Goal: Information Seeking & Learning: Learn about a topic

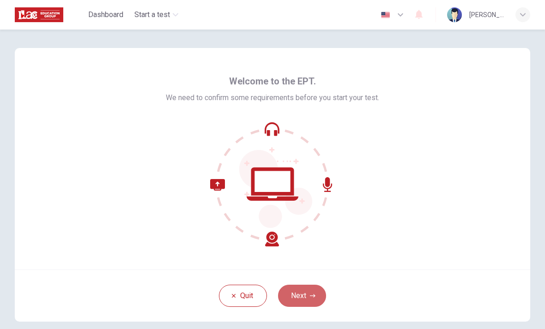
click at [305, 294] on button "Next" at bounding box center [302, 296] width 48 height 22
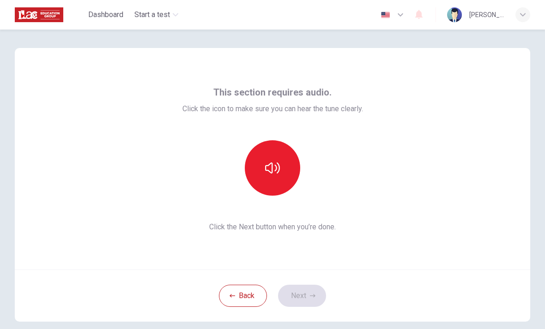
click at [293, 172] on button "button" at bounding box center [272, 167] width 55 height 55
click at [306, 294] on button "Next" at bounding box center [302, 296] width 48 height 22
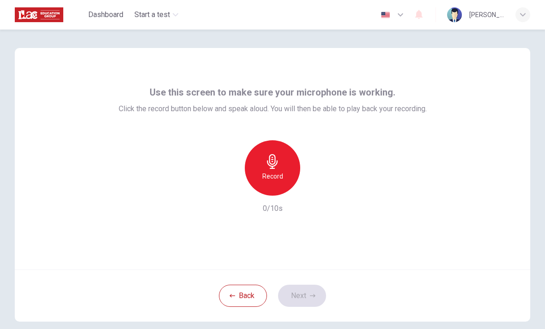
click at [277, 168] on icon "button" at bounding box center [272, 161] width 15 height 15
click at [297, 296] on button "Next" at bounding box center [302, 296] width 48 height 22
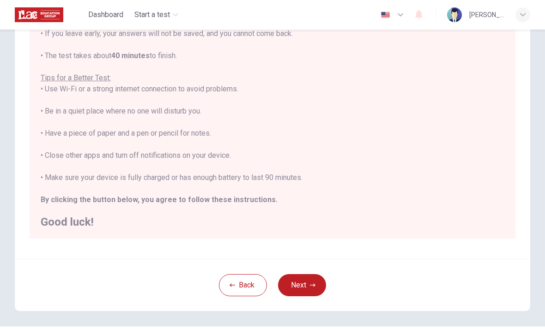
scroll to position [131, 0]
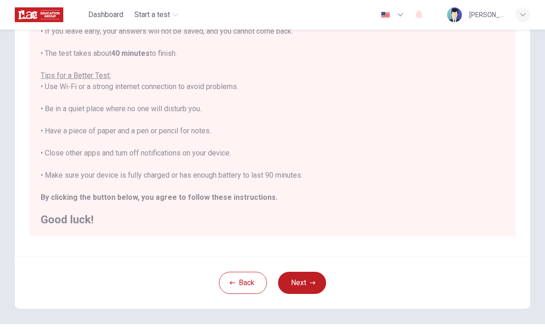
click at [457, 221] on h2 "Good luck!" at bounding box center [273, 219] width 464 height 11
click at [302, 289] on button "Next" at bounding box center [302, 283] width 48 height 22
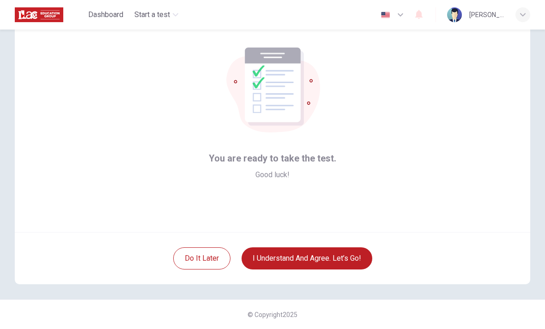
scroll to position [37, 0]
click at [359, 259] on button "I understand and agree. Let’s go!" at bounding box center [307, 259] width 131 height 22
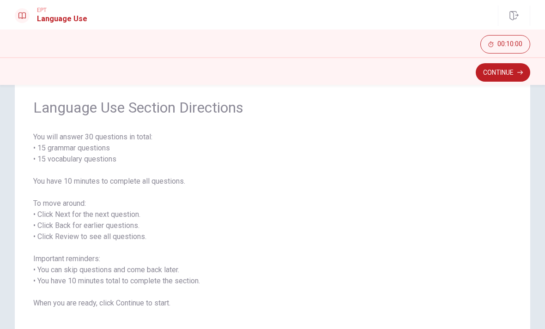
scroll to position [62, 0]
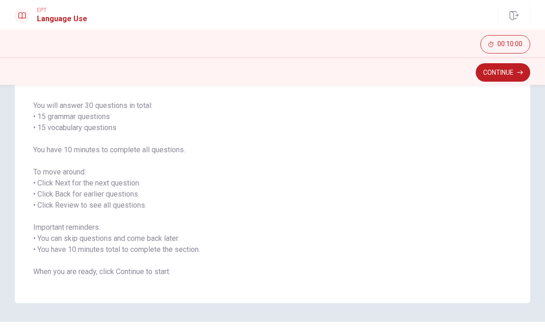
click at [497, 76] on button "Continue" at bounding box center [503, 72] width 55 height 18
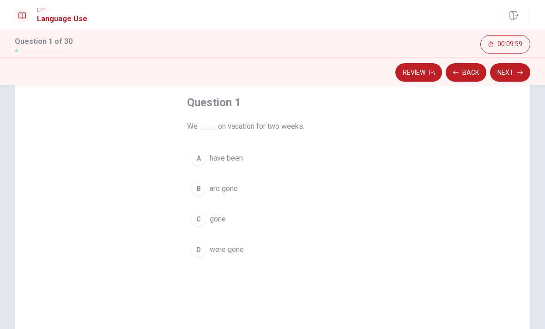
scroll to position [44, 0]
click at [198, 155] on div "A" at bounding box center [198, 160] width 15 height 15
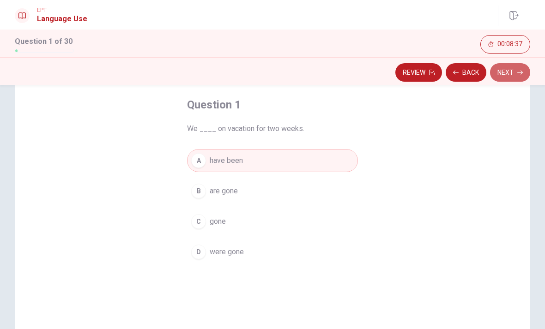
click at [515, 71] on button "Next" at bounding box center [510, 72] width 40 height 18
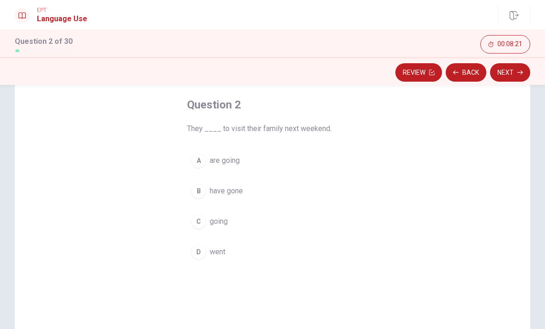
click at [207, 167] on button "A are going" at bounding box center [272, 160] width 171 height 23
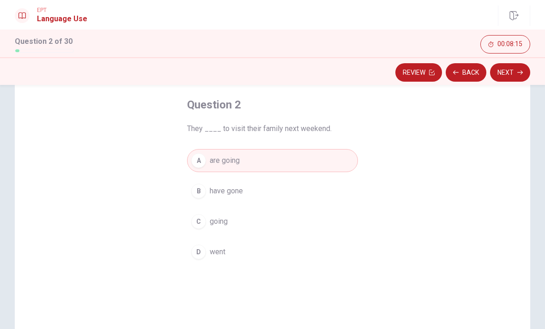
click at [513, 74] on button "Next" at bounding box center [510, 72] width 40 height 18
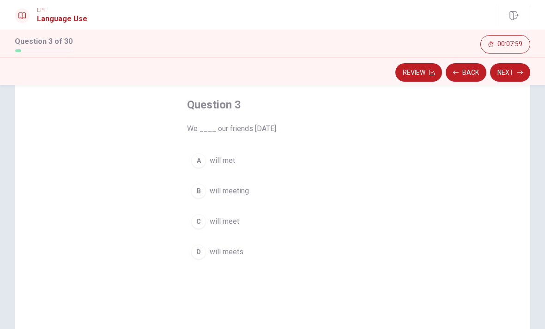
click at [202, 190] on div "B" at bounding box center [198, 191] width 15 height 15
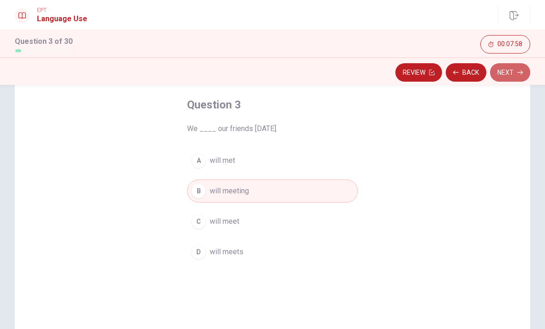
click at [519, 76] on button "Next" at bounding box center [510, 72] width 40 height 18
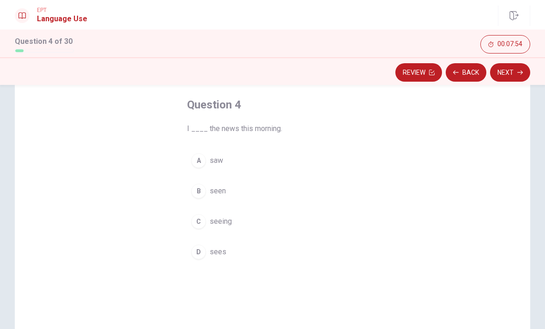
click at [203, 165] on div "A" at bounding box center [198, 160] width 15 height 15
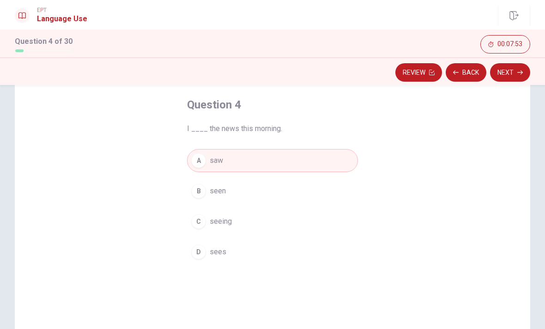
click at [515, 71] on button "Next" at bounding box center [510, 72] width 40 height 18
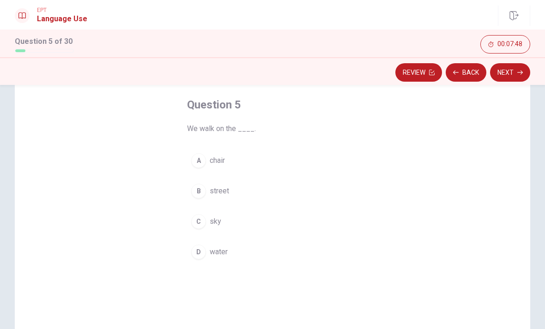
click at [204, 189] on div "B" at bounding box center [198, 191] width 15 height 15
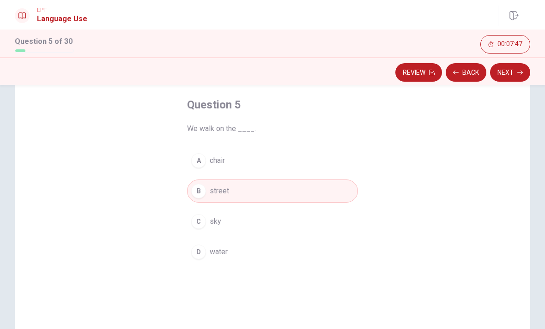
click at [510, 74] on button "Next" at bounding box center [510, 72] width 40 height 18
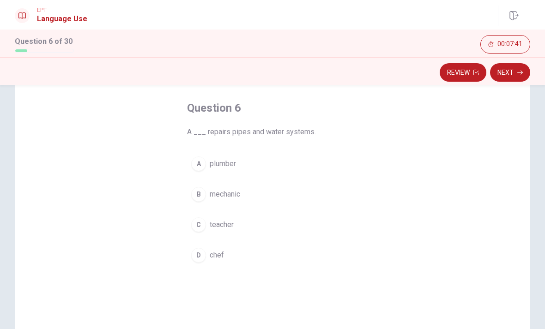
scroll to position [41, 0]
click at [197, 167] on div "A" at bounding box center [198, 163] width 15 height 15
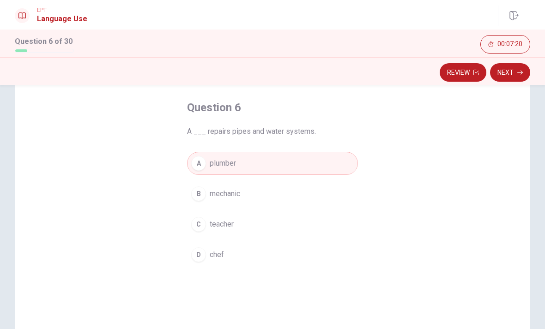
click at [516, 71] on button "Next" at bounding box center [510, 72] width 40 height 18
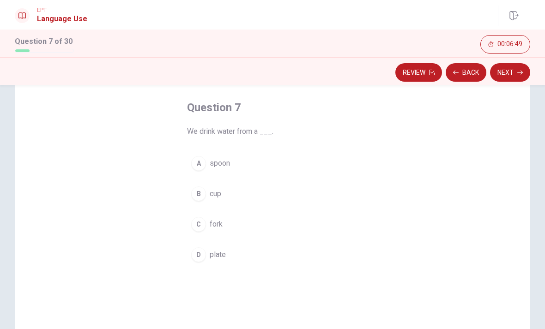
click at [203, 203] on button "B cup" at bounding box center [272, 194] width 171 height 23
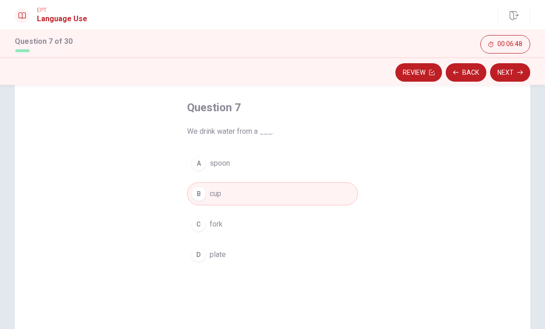
click at [512, 74] on button "Next" at bounding box center [510, 72] width 40 height 18
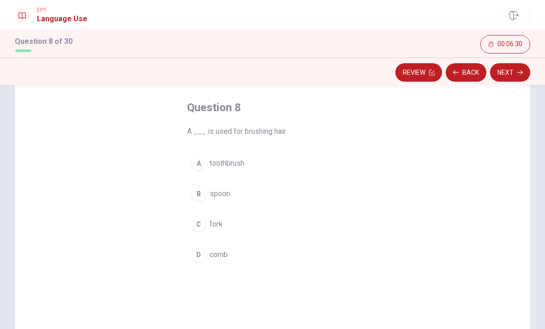
click at [205, 250] on div "D" at bounding box center [198, 255] width 15 height 15
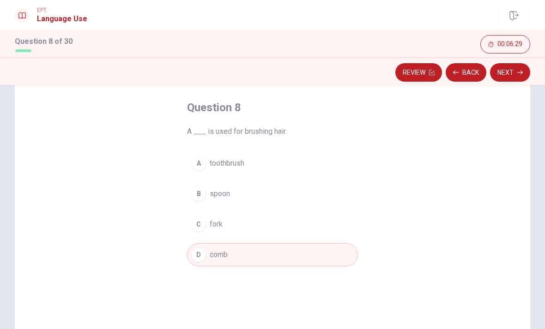
click at [510, 74] on button "Next" at bounding box center [510, 72] width 40 height 18
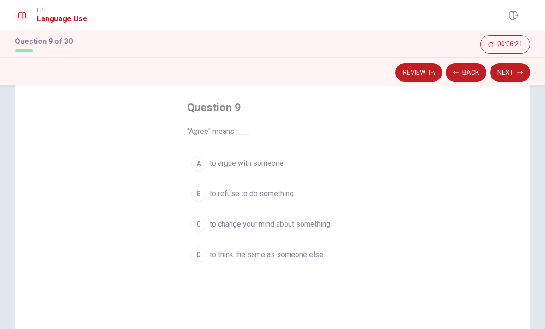
click at [199, 258] on div "D" at bounding box center [198, 255] width 15 height 15
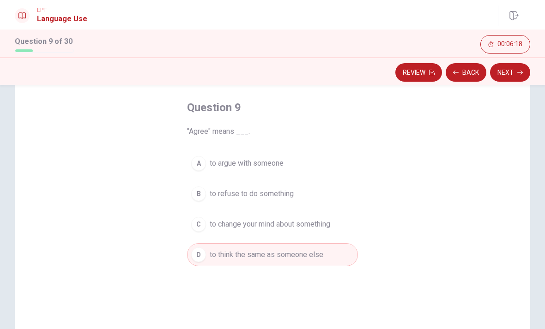
click at [519, 72] on icon "button" at bounding box center [521, 73] width 6 height 6
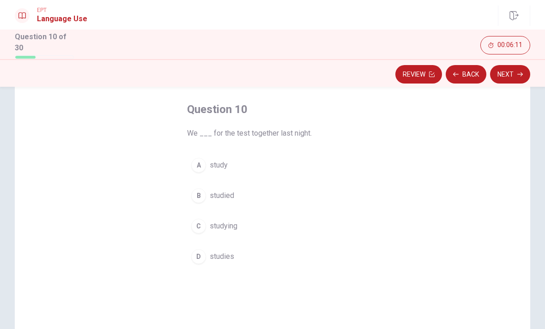
click at [207, 198] on button "B studied" at bounding box center [272, 195] width 171 height 23
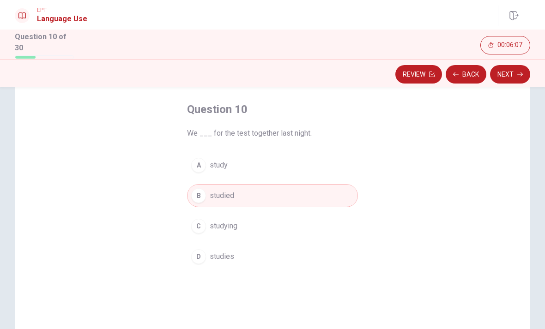
click at [518, 73] on icon "button" at bounding box center [521, 75] width 6 height 6
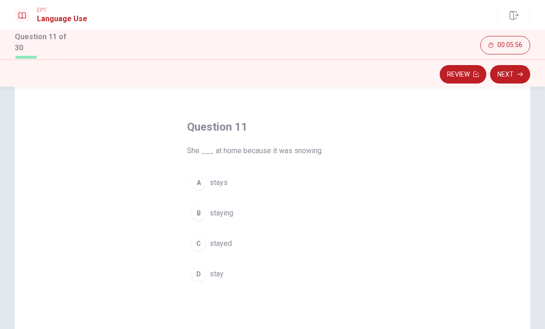
scroll to position [30, 0]
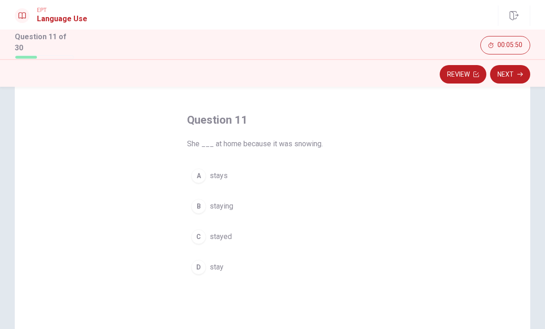
click at [202, 271] on div "D" at bounding box center [198, 267] width 15 height 15
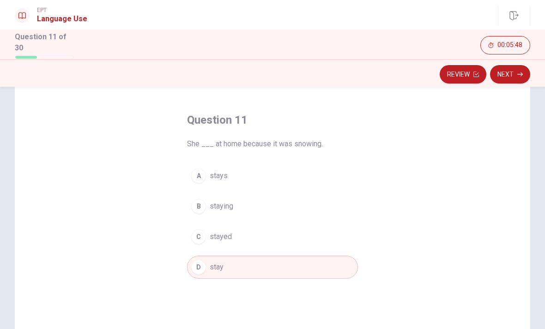
click at [206, 177] on button "A stays" at bounding box center [272, 175] width 171 height 23
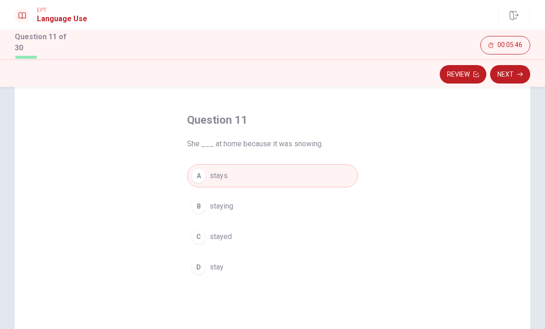
click at [518, 74] on icon "button" at bounding box center [521, 75] width 6 height 6
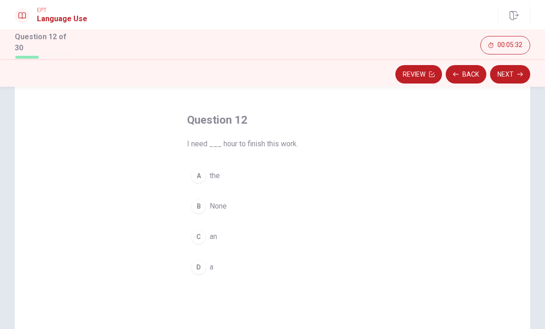
click at [199, 239] on div "C" at bounding box center [198, 237] width 15 height 15
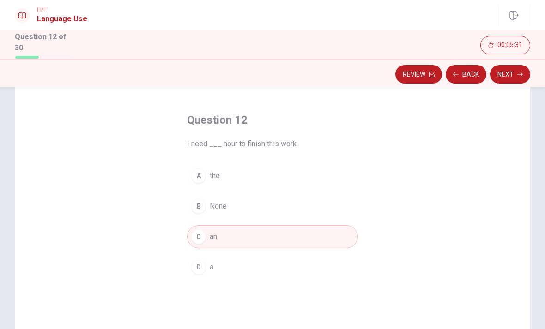
click at [514, 77] on button "Next" at bounding box center [510, 74] width 40 height 18
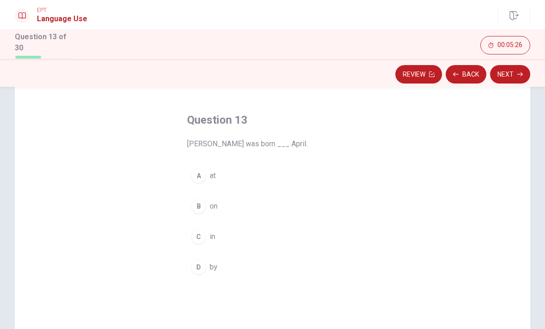
click at [201, 177] on div "A" at bounding box center [198, 176] width 15 height 15
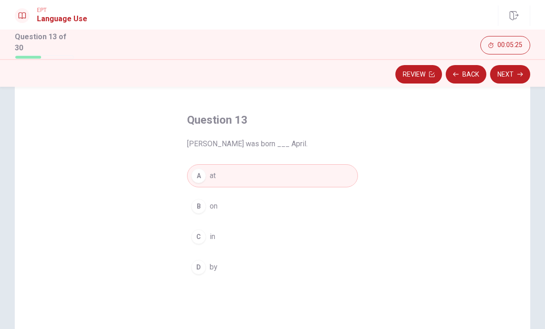
click at [508, 76] on button "Next" at bounding box center [510, 74] width 40 height 18
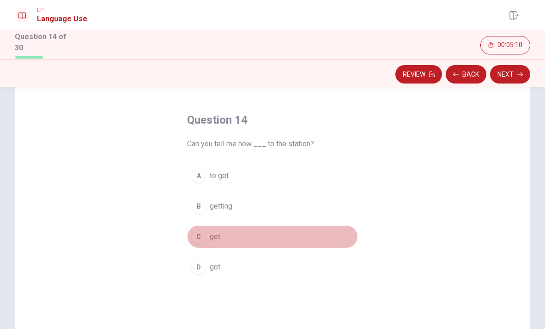
click at [198, 240] on div "C" at bounding box center [198, 237] width 15 height 15
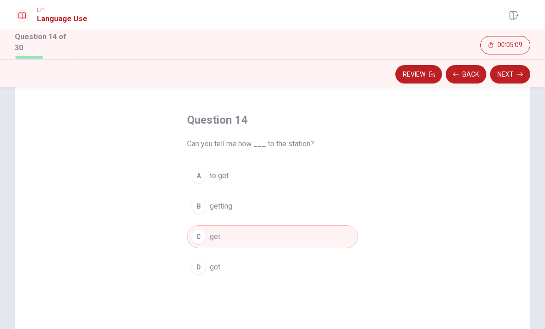
click at [518, 77] on button "Next" at bounding box center [510, 74] width 40 height 18
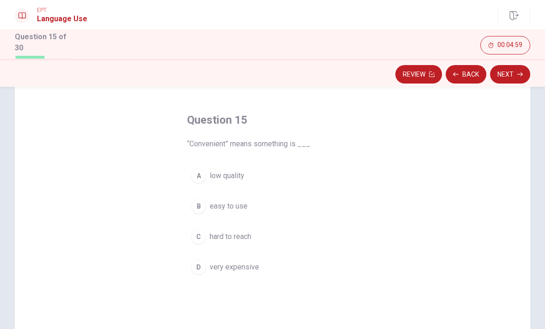
click at [203, 214] on button "B easy to use" at bounding box center [272, 206] width 171 height 23
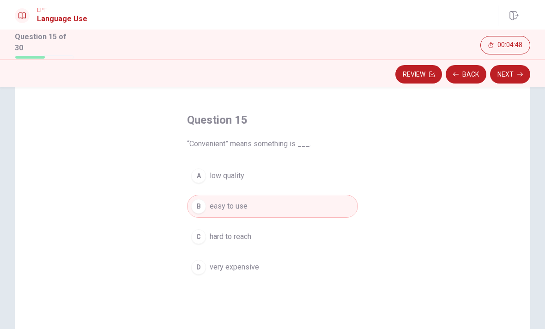
click at [509, 72] on button "Next" at bounding box center [510, 74] width 40 height 18
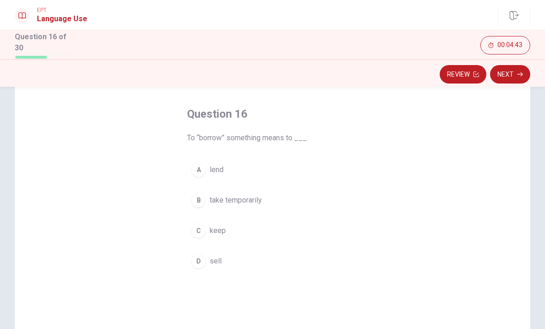
scroll to position [40, 0]
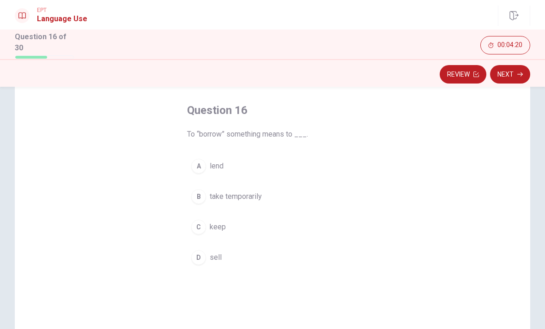
click at [197, 168] on div "A" at bounding box center [198, 166] width 15 height 15
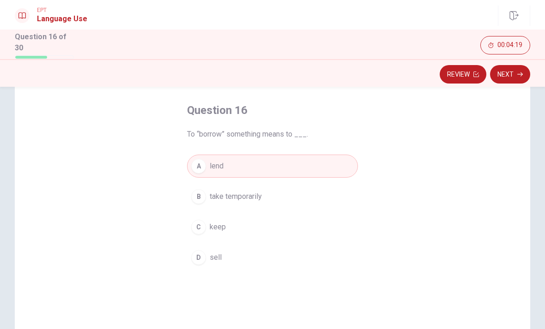
click at [514, 73] on button "Next" at bounding box center [510, 74] width 40 height 18
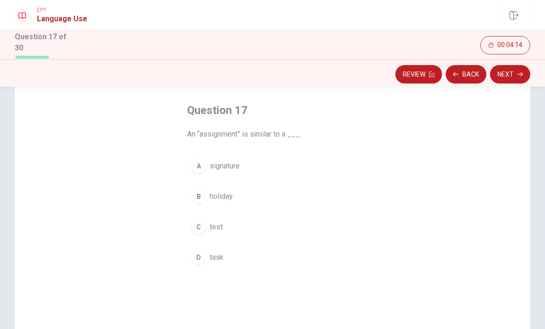
click at [207, 171] on button "A signature" at bounding box center [272, 166] width 171 height 23
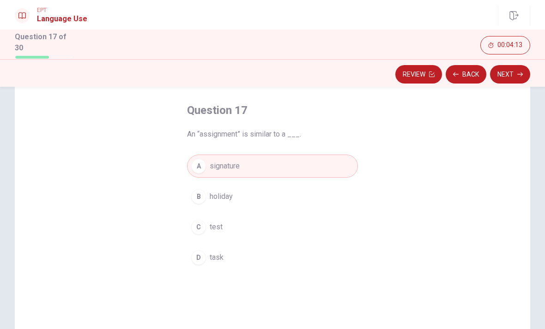
click at [511, 72] on button "Next" at bounding box center [510, 74] width 40 height 18
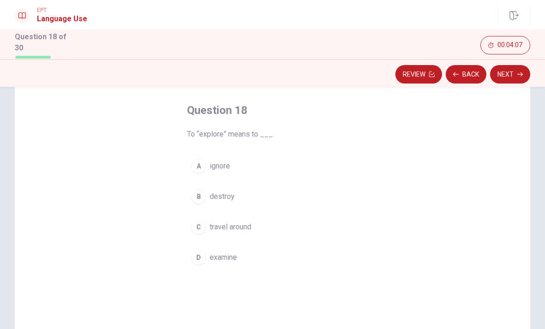
click at [201, 224] on div "C" at bounding box center [198, 227] width 15 height 15
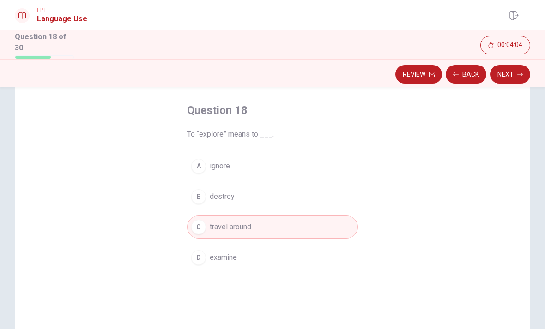
click at [503, 73] on button "Next" at bounding box center [510, 74] width 40 height 18
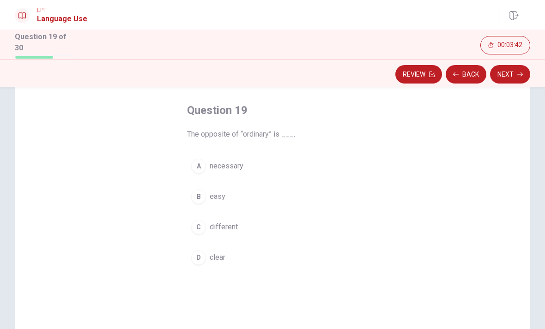
click at [199, 230] on div "C" at bounding box center [198, 227] width 15 height 15
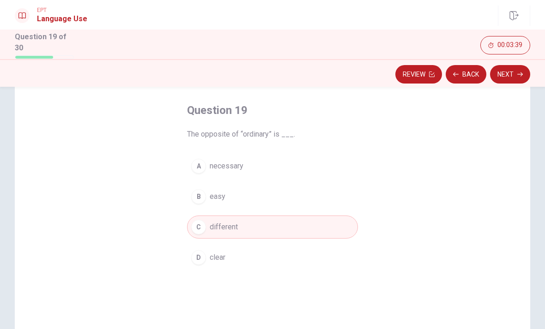
click at [510, 73] on button "Next" at bounding box center [510, 74] width 40 height 18
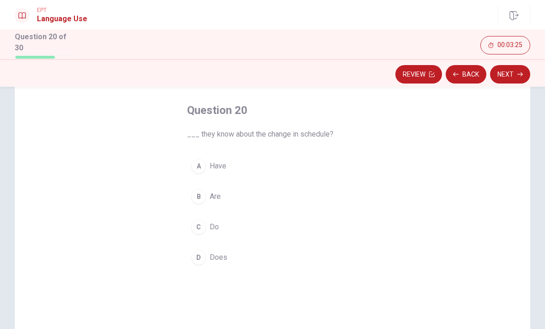
click at [194, 201] on div "B" at bounding box center [198, 196] width 15 height 15
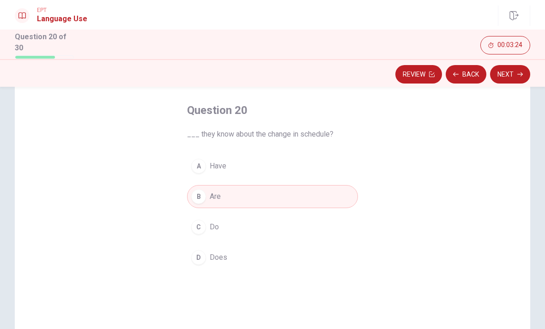
click at [511, 74] on button "Next" at bounding box center [510, 74] width 40 height 18
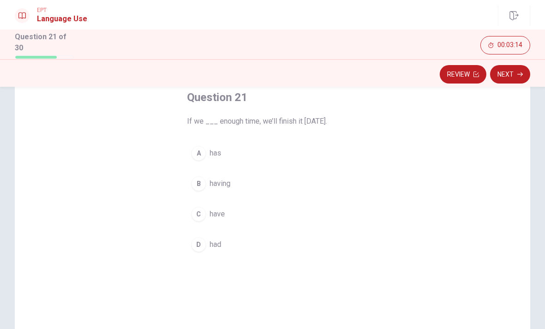
scroll to position [50, 0]
click at [198, 224] on button "C have" at bounding box center [272, 217] width 171 height 23
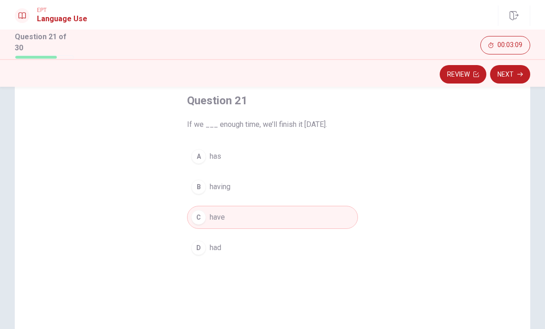
click at [511, 74] on button "Next" at bounding box center [510, 74] width 40 height 18
click at [511, 73] on div "Review Next" at bounding box center [273, 75] width 516 height 18
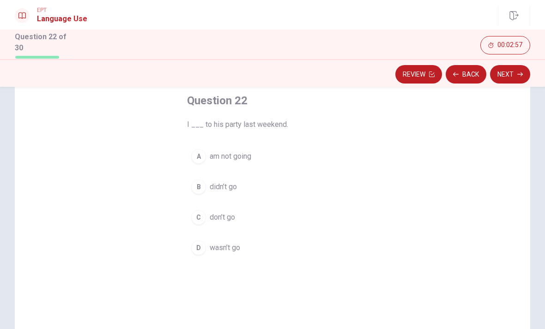
click at [201, 158] on div "A" at bounding box center [198, 156] width 15 height 15
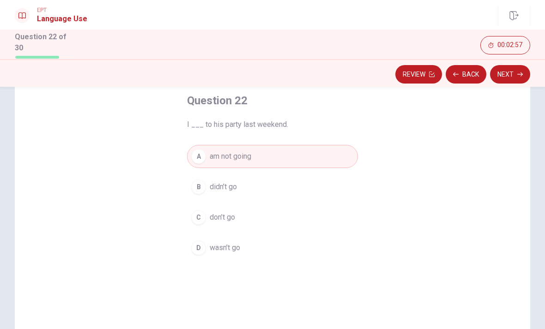
click at [508, 74] on button "Next" at bounding box center [510, 74] width 40 height 18
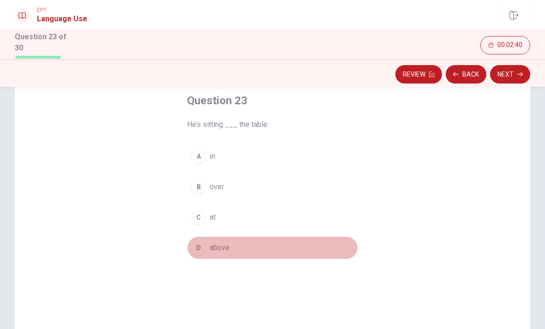
click at [197, 242] on div "D" at bounding box center [198, 248] width 15 height 15
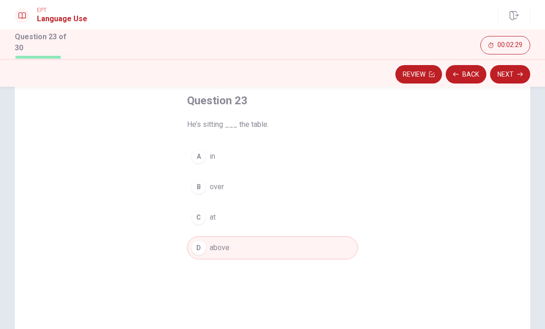
click at [199, 152] on div "A" at bounding box center [198, 156] width 15 height 15
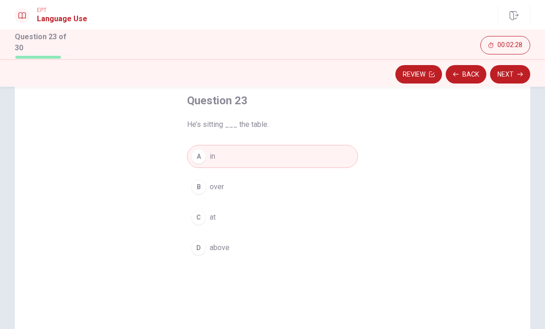
click at [199, 189] on div "B" at bounding box center [198, 187] width 15 height 15
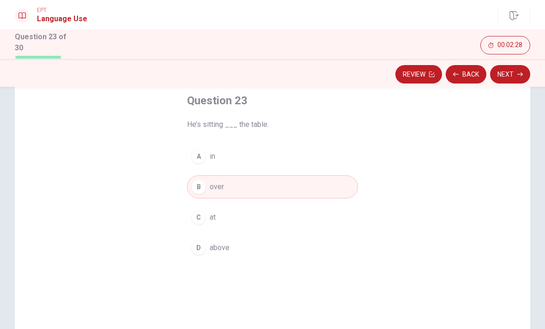
click at [511, 71] on button "Next" at bounding box center [510, 74] width 40 height 18
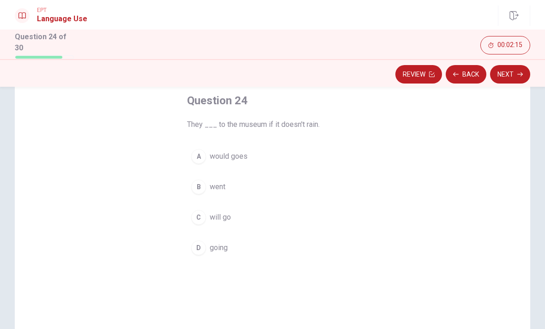
click at [201, 217] on div "C" at bounding box center [198, 217] width 15 height 15
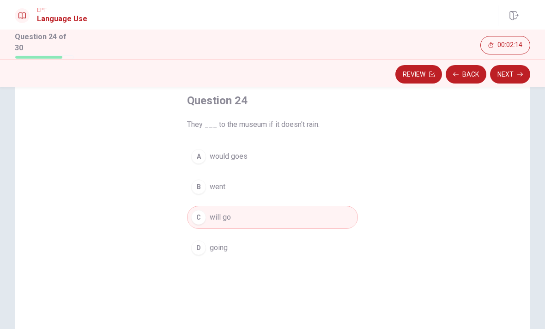
click at [508, 78] on button "Next" at bounding box center [510, 74] width 40 height 18
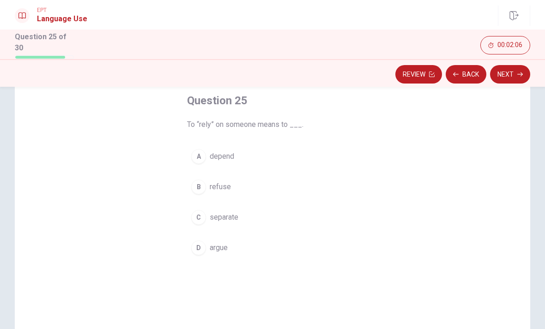
click at [202, 188] on div "B" at bounding box center [198, 187] width 15 height 15
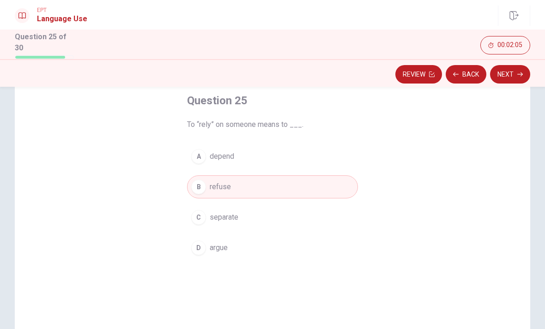
click at [506, 75] on button "Next" at bounding box center [510, 74] width 40 height 18
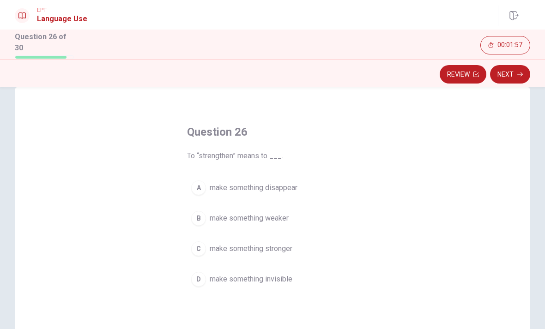
scroll to position [46, 0]
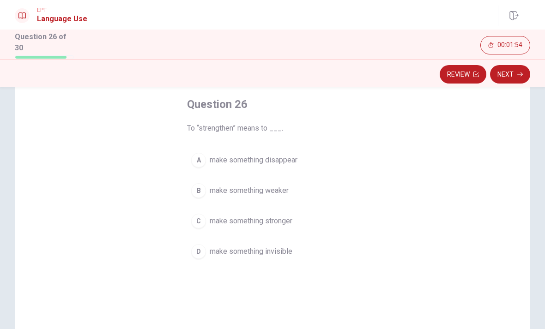
click at [200, 190] on div "B" at bounding box center [198, 190] width 15 height 15
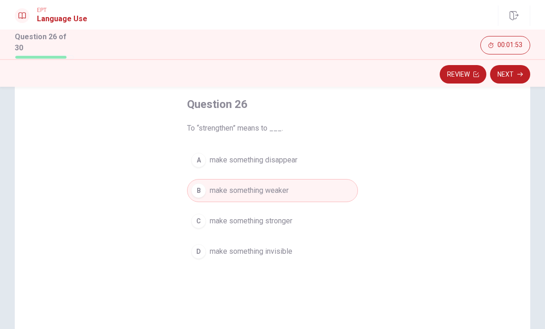
click at [511, 72] on button "Next" at bounding box center [510, 74] width 40 height 18
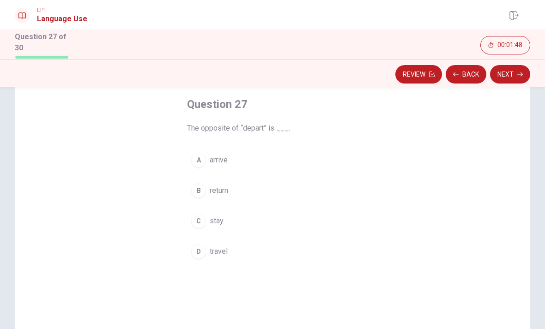
click at [207, 160] on button "A arrive" at bounding box center [272, 160] width 171 height 23
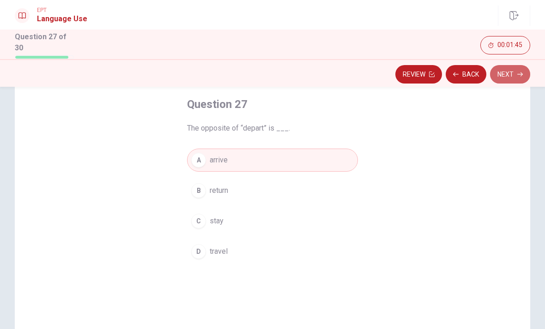
click at [511, 72] on button "Next" at bounding box center [510, 74] width 40 height 18
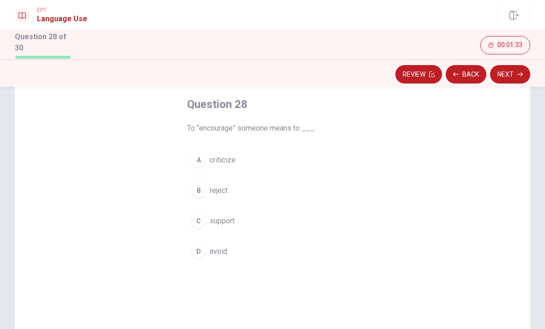
click at [202, 220] on div "C" at bounding box center [198, 221] width 15 height 15
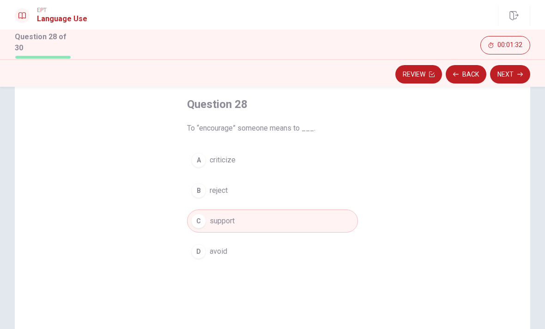
click at [514, 72] on button "Next" at bounding box center [510, 74] width 40 height 18
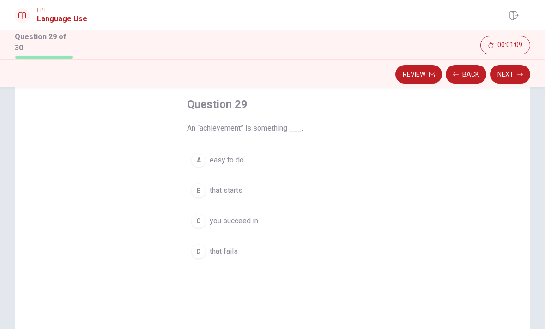
click at [201, 163] on div "A" at bounding box center [198, 160] width 15 height 15
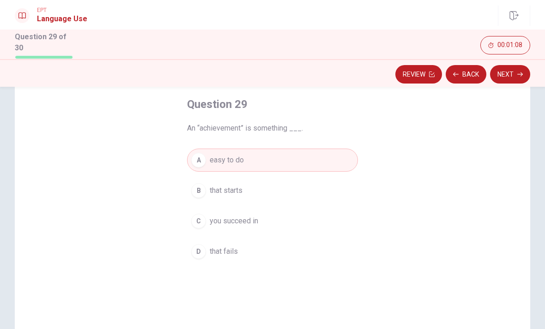
click at [516, 73] on button "Next" at bounding box center [510, 74] width 40 height 18
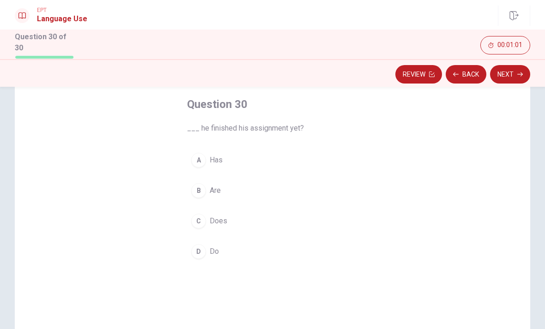
click at [206, 160] on button "A Has" at bounding box center [272, 160] width 171 height 23
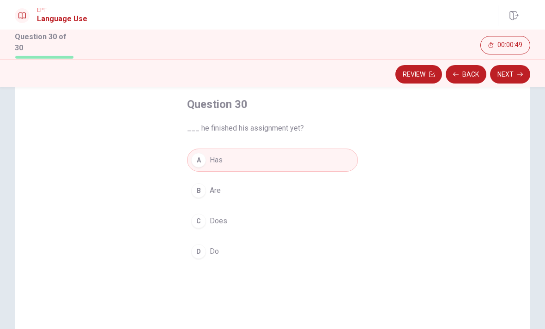
click at [506, 73] on button "Next" at bounding box center [510, 74] width 40 height 18
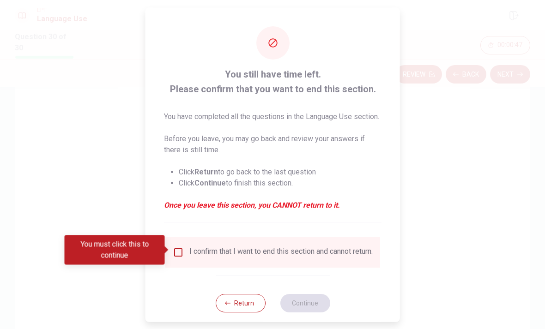
click at [179, 250] on input "You must click this to continue" at bounding box center [178, 252] width 11 height 11
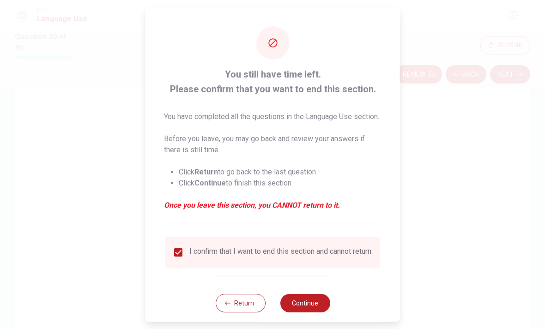
click at [310, 304] on button "Continue" at bounding box center [305, 303] width 50 height 18
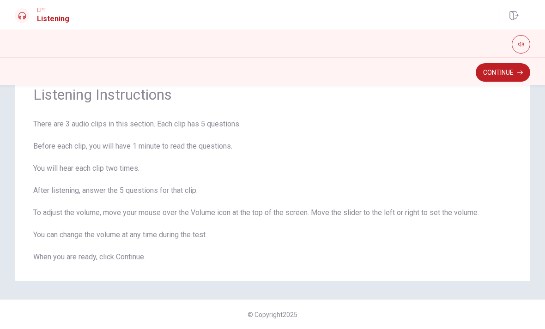
scroll to position [37, 0]
click at [495, 73] on button "Continue" at bounding box center [503, 72] width 55 height 18
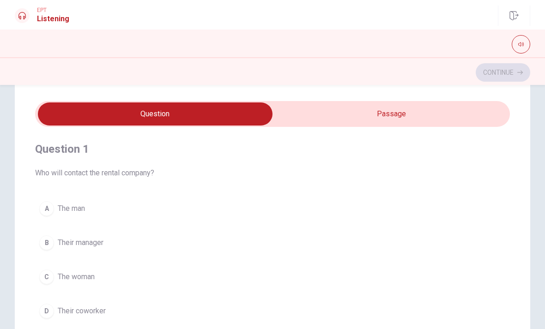
scroll to position [22, 0]
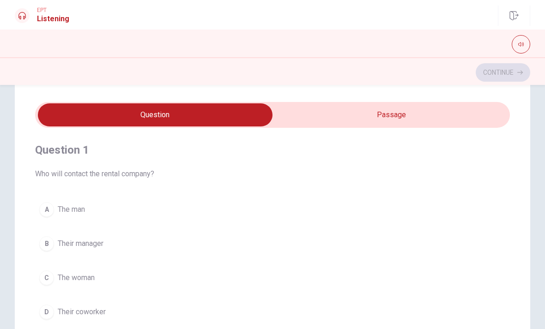
click at [427, 116] on input "checkbox" at bounding box center [155, 115] width 712 height 23
checkbox input "true"
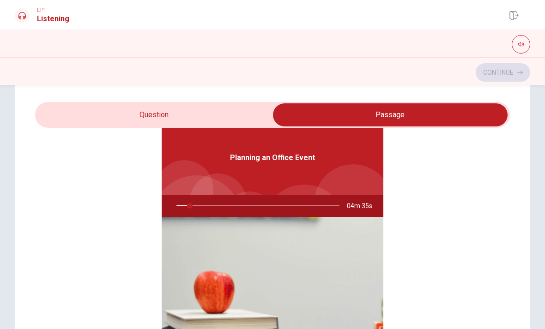
scroll to position [50, 0]
click at [286, 164] on div "Planning an Office Event" at bounding box center [273, 159] width 222 height 74
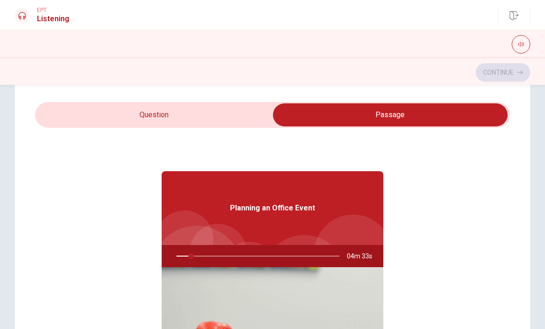
type input "9"
click at [227, 116] on input "checkbox" at bounding box center [390, 115] width 712 height 23
checkbox input "false"
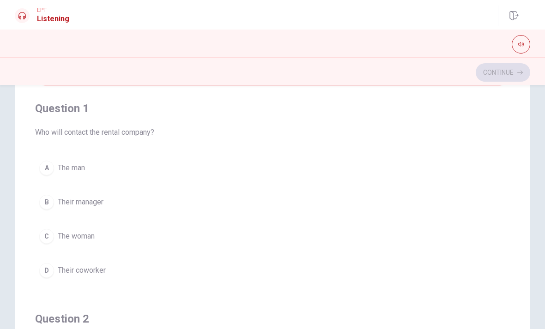
scroll to position [0, 0]
click at [523, 48] on button "button" at bounding box center [521, 44] width 18 height 18
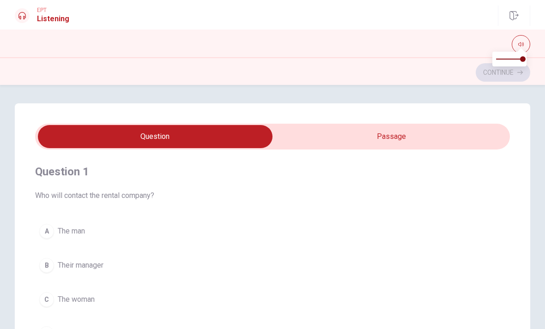
type input "12"
click at [407, 128] on input "checkbox" at bounding box center [155, 136] width 712 height 23
checkbox input "true"
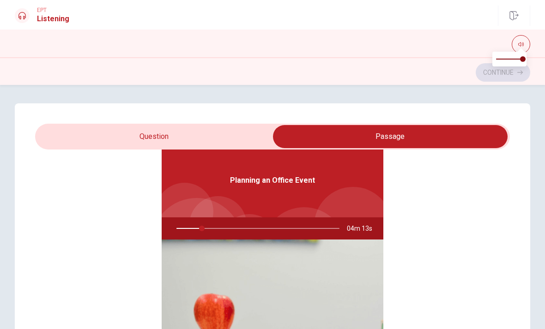
scroll to position [49, 0]
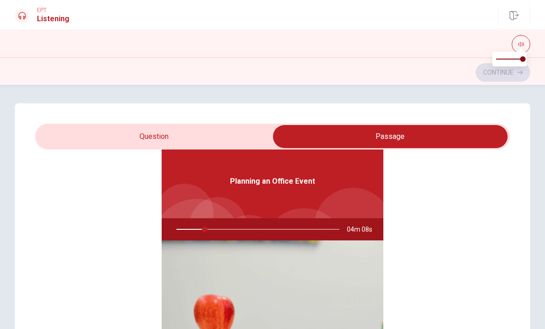
type input "17"
type input "0.9"
type input "17"
type input "0.7"
type input "17"
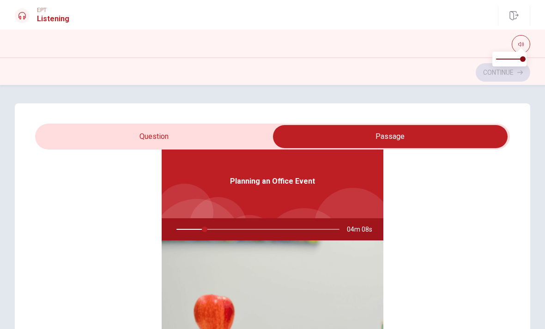
type input "0.5"
type input "17"
type input "0.4"
type input "17"
type input "0.3"
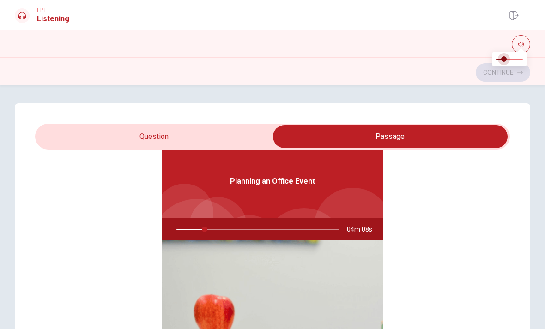
type input "17"
type input "0.2"
type input "17"
type input "0.1"
type input "17"
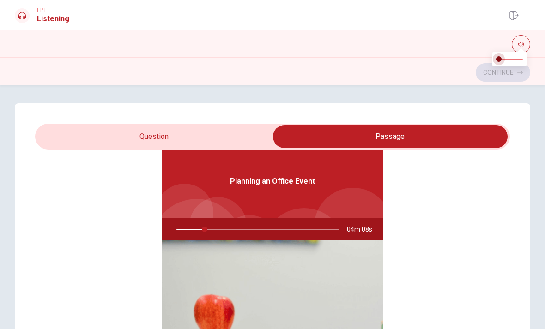
type input "0"
type input "18"
type input "1"
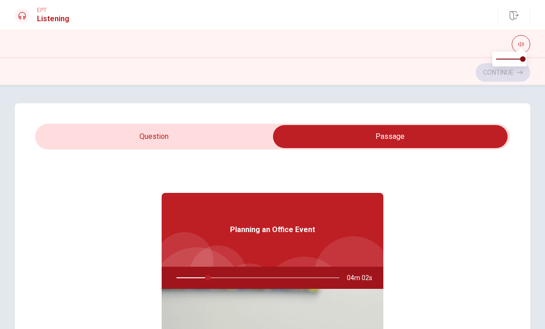
scroll to position [0, 0]
click at [37, 22] on h1 "Listening" at bounding box center [53, 18] width 32 height 11
click at [28, 19] on div at bounding box center [22, 15] width 15 height 15
click at [44, 19] on h1 "Listening" at bounding box center [53, 18] width 32 height 11
type input "21"
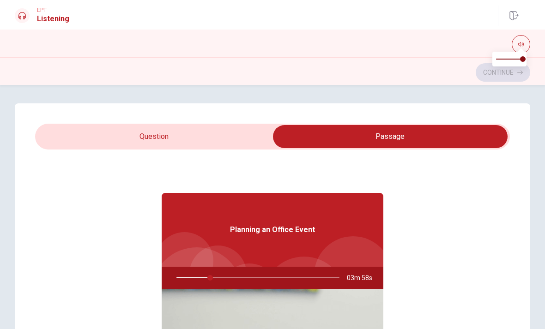
click at [233, 146] on input "checkbox" at bounding box center [390, 136] width 712 height 23
checkbox input "false"
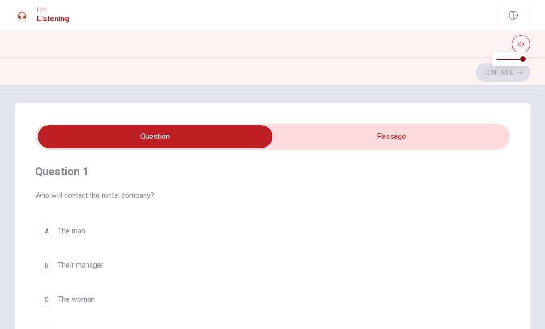
type input "21"
click at [408, 148] on input "checkbox" at bounding box center [155, 136] width 712 height 23
checkbox input "true"
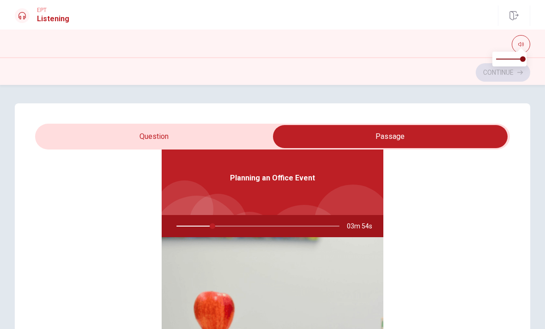
scroll to position [52, 0]
click at [542, 43] on div at bounding box center [272, 44] width 545 height 18
click at [248, 240] on img at bounding box center [273, 311] width 222 height 148
click at [280, 194] on div "Planning an Office Event" at bounding box center [273, 178] width 222 height 74
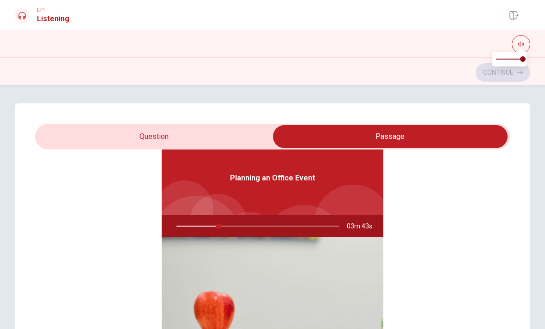
click at [519, 45] on icon "button" at bounding box center [521, 45] width 6 height 6
type input "26"
click at [213, 137] on input "checkbox" at bounding box center [390, 136] width 712 height 23
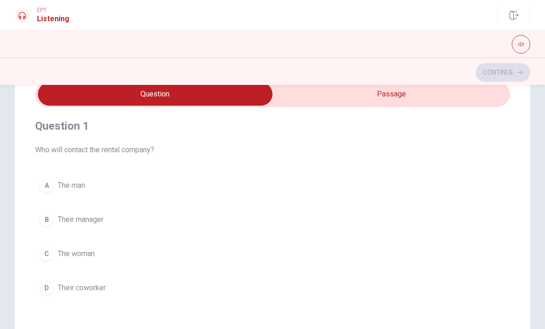
scroll to position [47, 0]
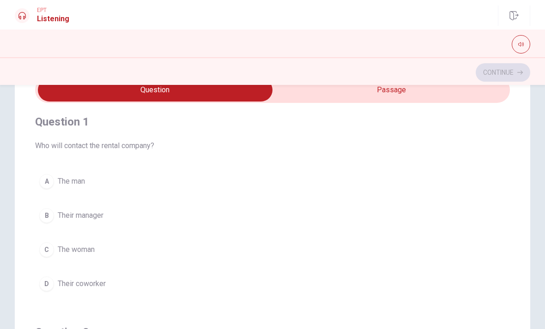
click at [410, 97] on input "checkbox" at bounding box center [155, 90] width 712 height 23
checkbox input "true"
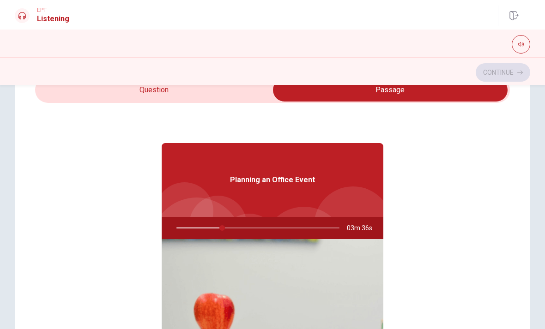
type input "28"
click at [240, 99] on input "checkbox" at bounding box center [390, 90] width 712 height 23
checkbox input "false"
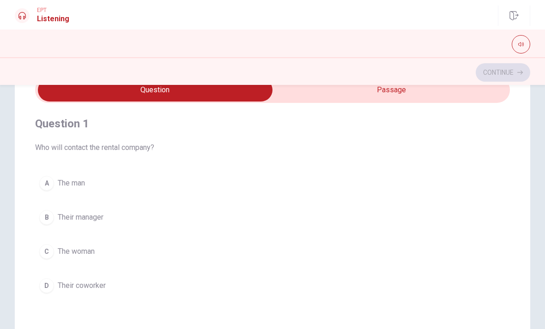
scroll to position [12, 0]
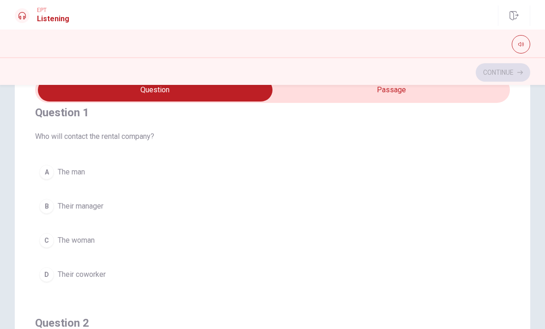
click at [51, 248] on button "C The woman" at bounding box center [272, 240] width 475 height 23
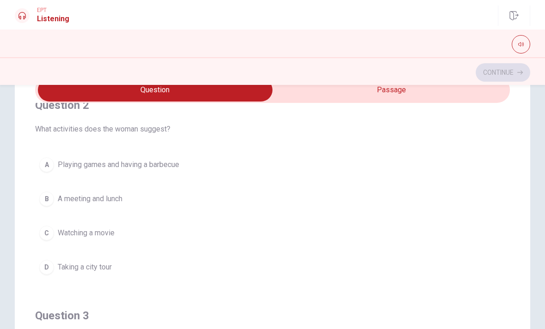
scroll to position [231, 0]
click at [52, 169] on div "A" at bounding box center [46, 164] width 15 height 15
click at [47, 268] on div "D" at bounding box center [46, 266] width 15 height 15
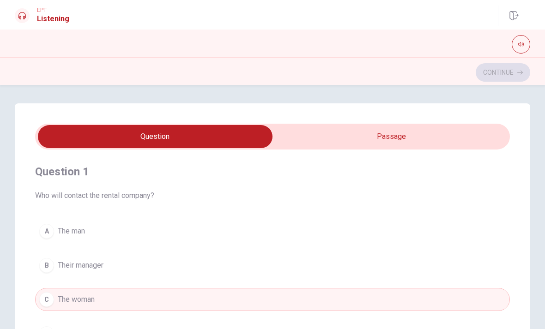
scroll to position [62, 0]
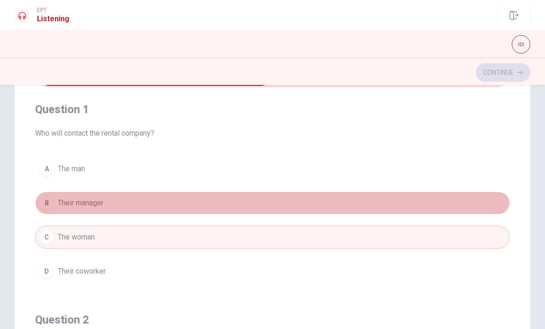
click at [125, 206] on button "B Their manager" at bounding box center [272, 203] width 475 height 23
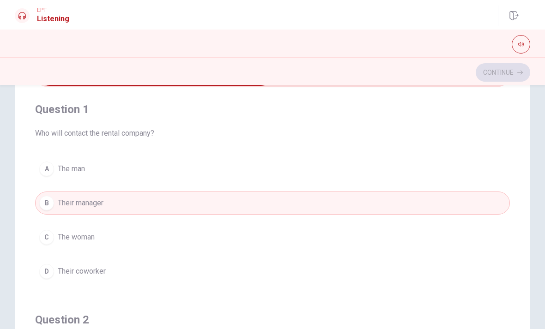
click at [141, 244] on button "C The woman" at bounding box center [272, 237] width 475 height 23
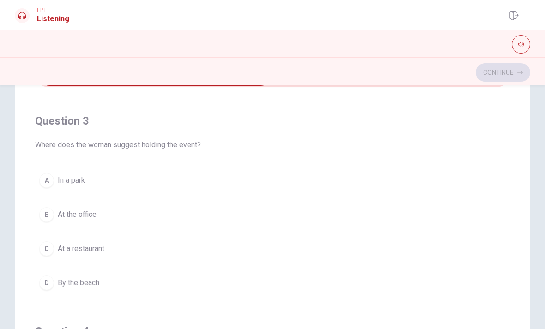
scroll to position [418, 0]
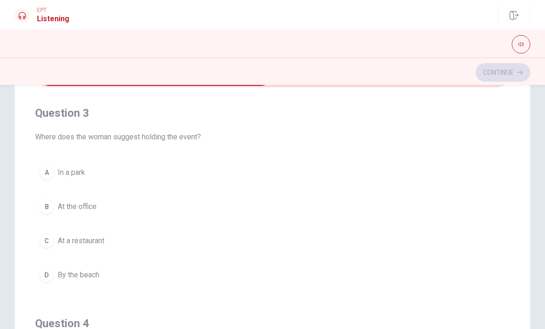
click at [47, 179] on div "A" at bounding box center [46, 172] width 15 height 15
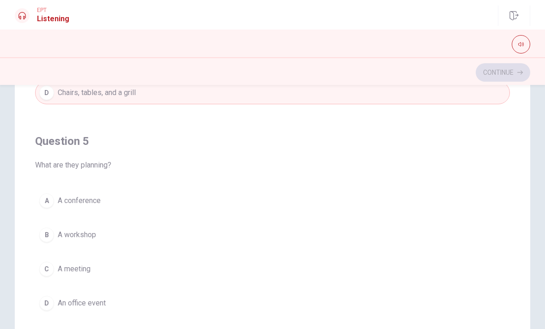
scroll to position [141, 0]
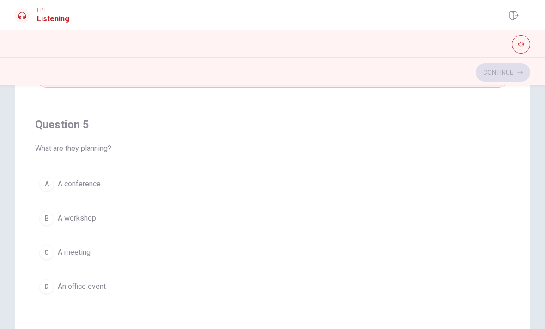
click at [52, 215] on div "B" at bounding box center [46, 218] width 15 height 15
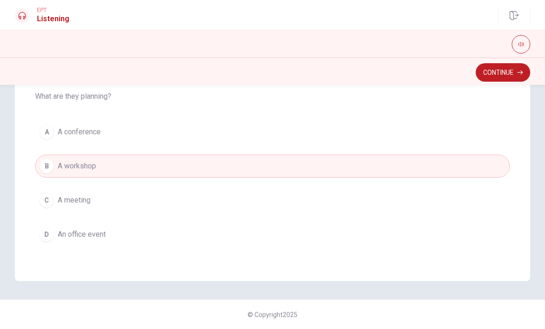
scroll to position [194, 0]
click at [505, 74] on button "Continue" at bounding box center [503, 72] width 55 height 18
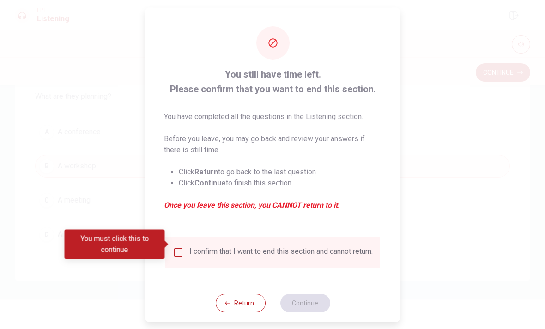
click at [176, 247] on input "You must click this to continue" at bounding box center [178, 252] width 11 height 11
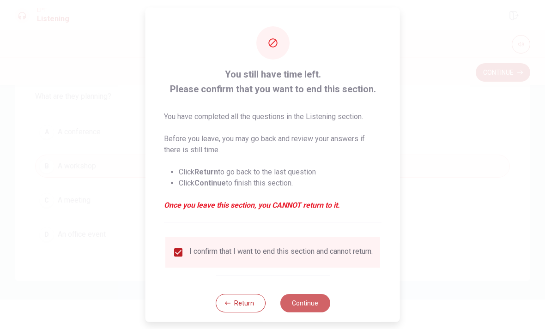
click at [312, 298] on button "Continue" at bounding box center [305, 303] width 50 height 18
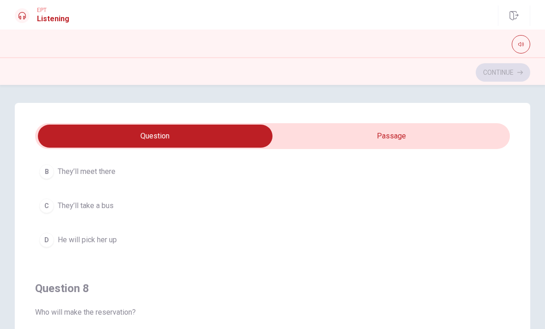
scroll to position [8, 0]
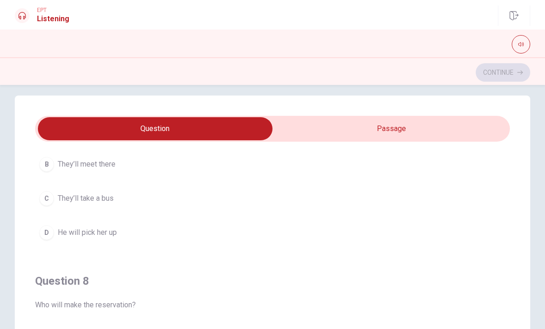
click at [493, 169] on button "B They’ll meet there" at bounding box center [272, 164] width 475 height 23
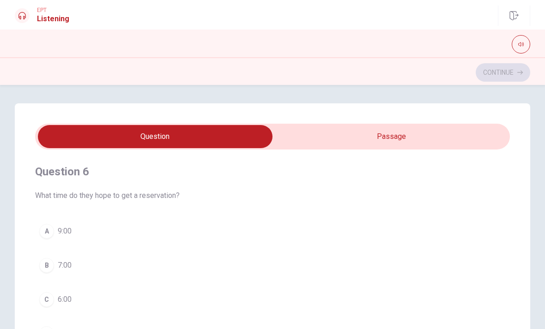
scroll to position [0, 0]
click at [462, 134] on input "checkbox" at bounding box center [155, 136] width 712 height 23
checkbox input "true"
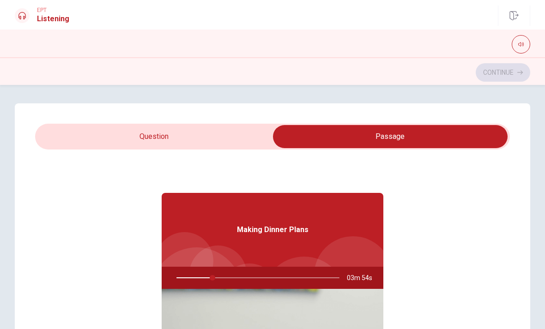
type input "22"
click at [146, 143] on input "checkbox" at bounding box center [390, 136] width 712 height 23
checkbox input "false"
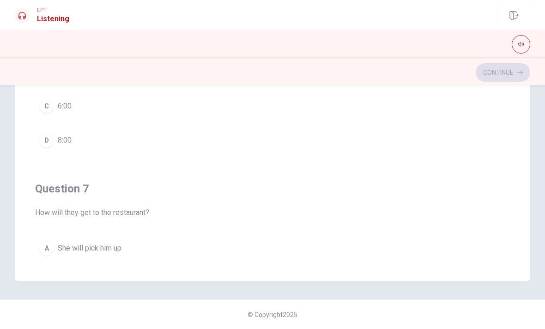
scroll to position [194, 0]
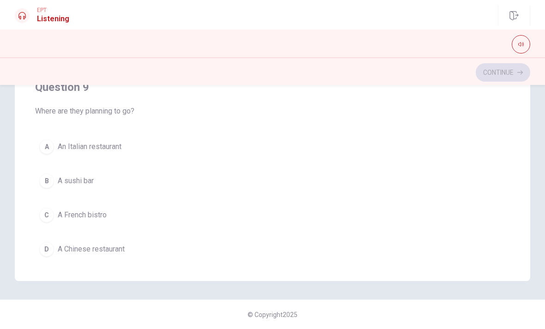
click at [43, 144] on div "A" at bounding box center [46, 147] width 15 height 15
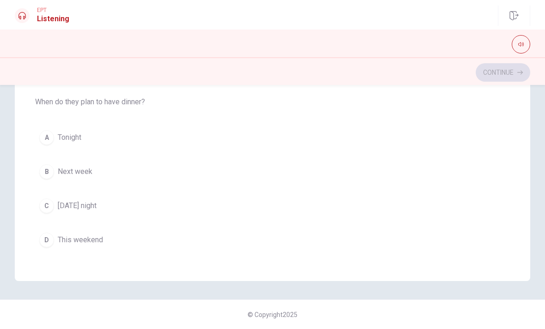
scroll to position [744, 0]
click at [50, 202] on div "C" at bounding box center [46, 204] width 15 height 15
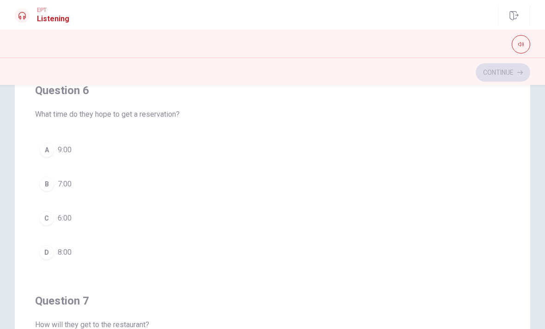
scroll to position [77, 0]
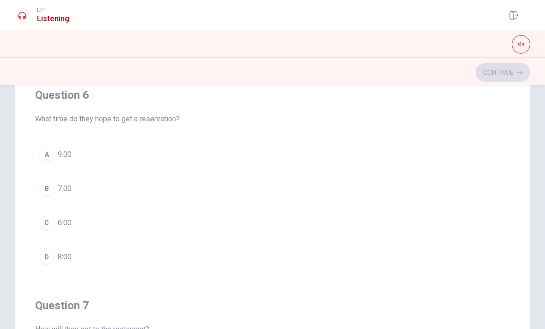
click at [46, 194] on div "B" at bounding box center [46, 189] width 15 height 15
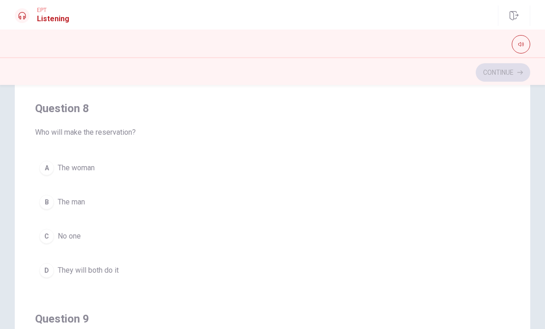
scroll to position [412, 0]
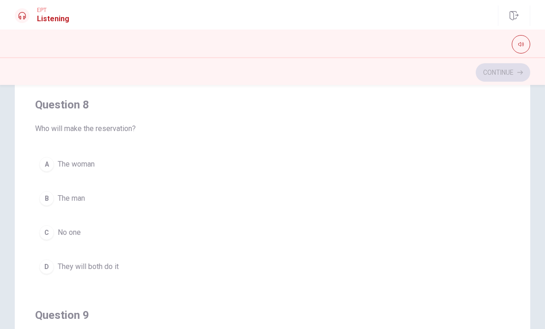
click at [46, 161] on div "A" at bounding box center [46, 164] width 15 height 15
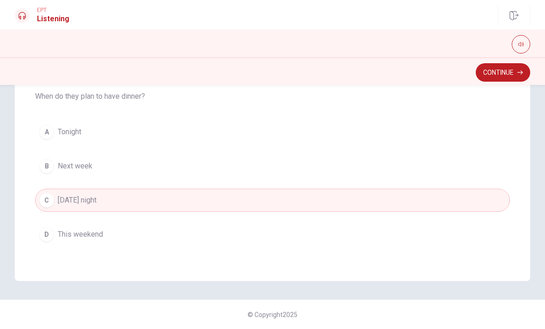
scroll to position [194, 0]
click at [503, 79] on button "Continue" at bounding box center [503, 72] width 55 height 18
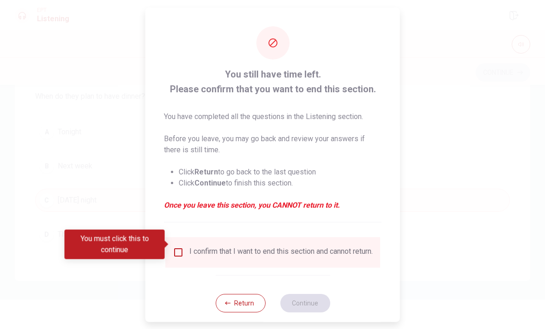
click at [174, 247] on input "You must click this to continue" at bounding box center [178, 252] width 11 height 11
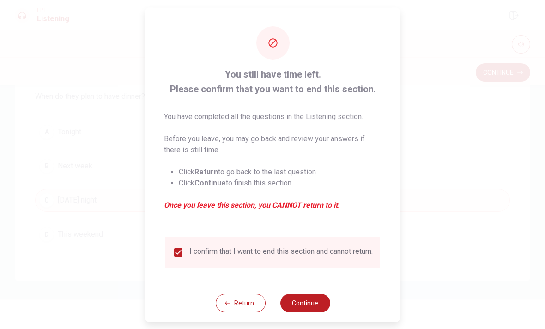
click at [312, 294] on button "Continue" at bounding box center [305, 303] width 50 height 18
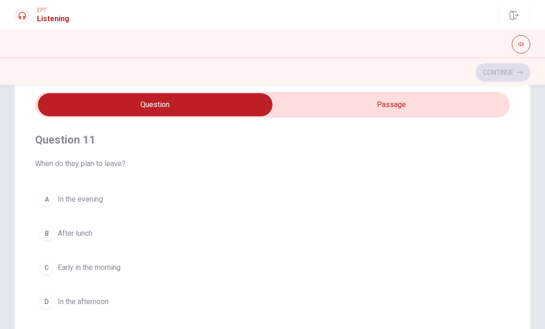
scroll to position [32, 0]
click at [418, 105] on input "checkbox" at bounding box center [155, 104] width 712 height 23
checkbox input "true"
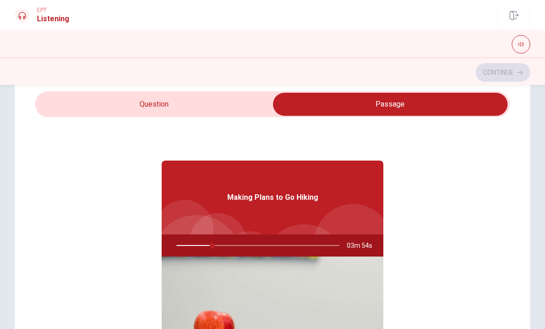
type input "22"
click at [229, 103] on input "checkbox" at bounding box center [390, 104] width 712 height 23
checkbox input "false"
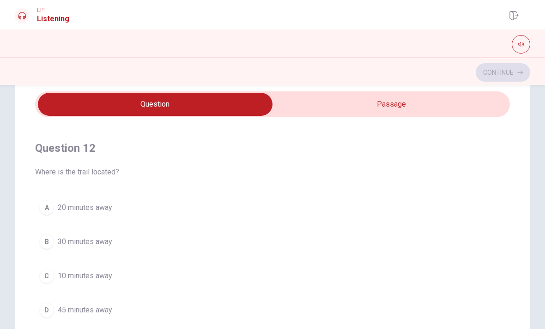
scroll to position [219, 0]
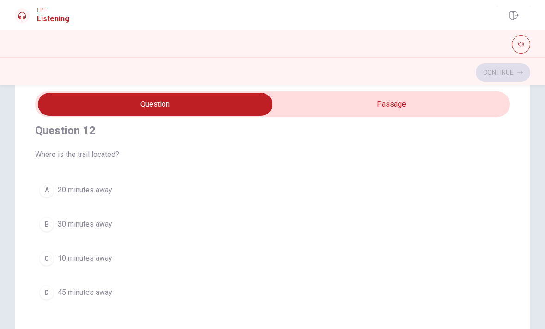
click at [43, 225] on div "B" at bounding box center [46, 224] width 15 height 15
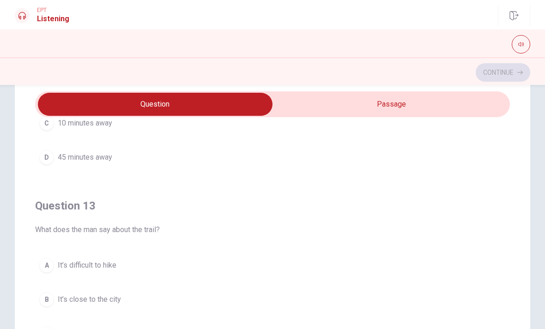
scroll to position [456, 0]
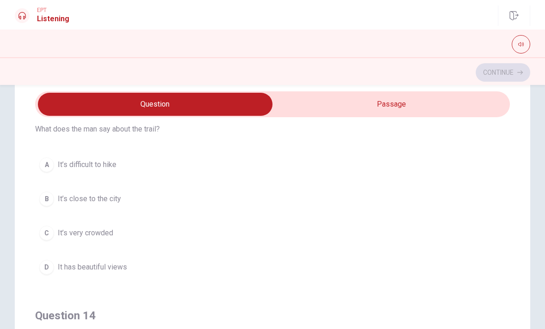
click at [59, 164] on span "It’s difficult to hike" at bounding box center [87, 164] width 59 height 11
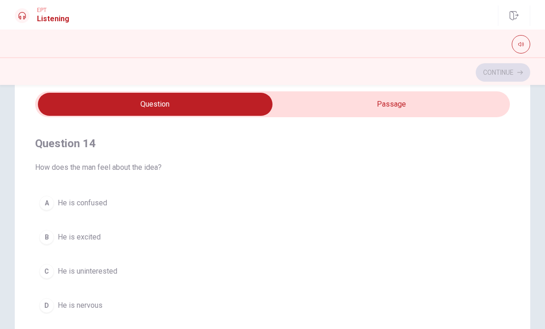
scroll to position [650, 0]
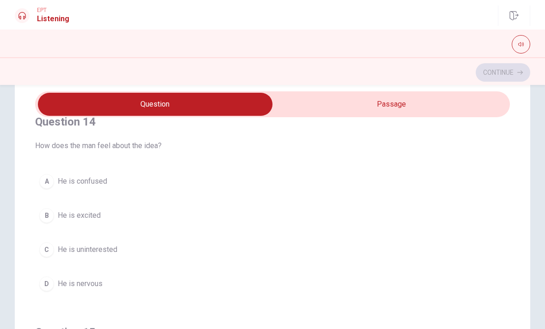
click at [46, 221] on div "B" at bounding box center [46, 215] width 15 height 15
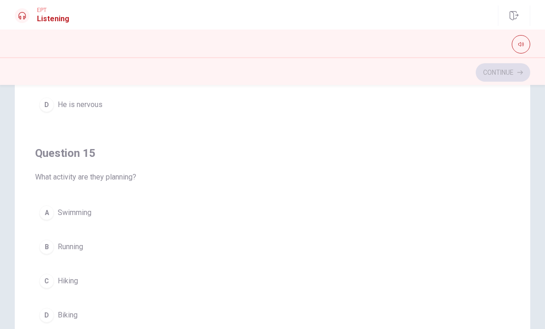
scroll to position [130, 0]
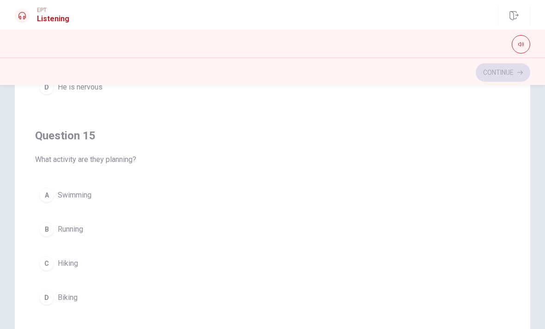
click at [47, 262] on div "C" at bounding box center [46, 263] width 15 height 15
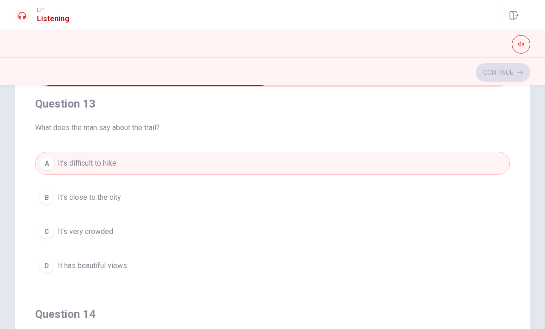
scroll to position [427, 0]
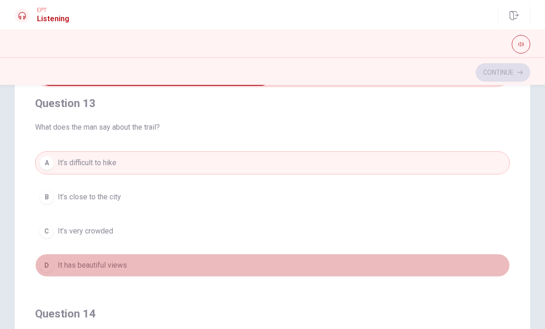
click at [43, 270] on div "D" at bounding box center [46, 265] width 15 height 15
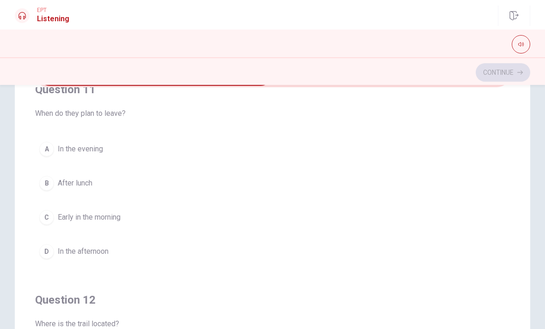
scroll to position [18, 0]
click at [48, 150] on div "A" at bounding box center [46, 150] width 15 height 15
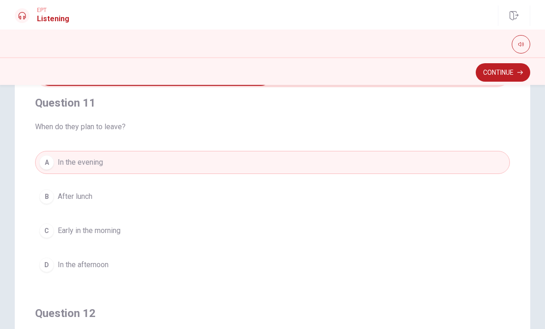
scroll to position [6, 0]
click at [44, 236] on div "C" at bounding box center [46, 232] width 15 height 15
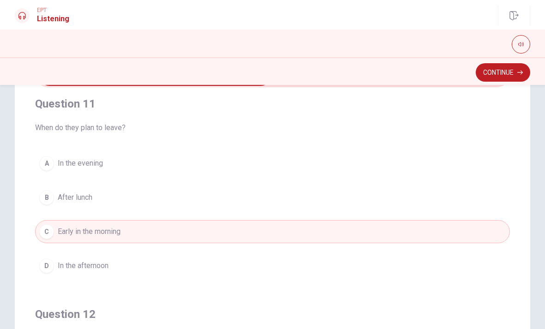
click at [507, 71] on button "Continue" at bounding box center [503, 72] width 55 height 18
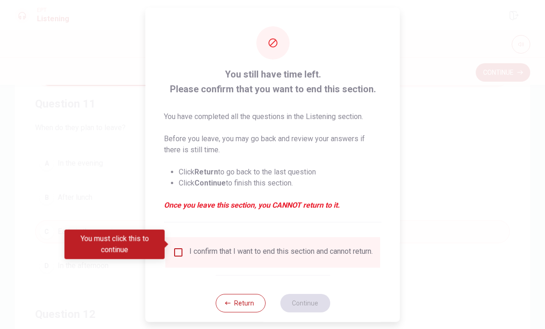
click at [169, 245] on span at bounding box center [167, 244] width 5 height 7
click at [177, 249] on input "You must click this to continue" at bounding box center [178, 252] width 11 height 11
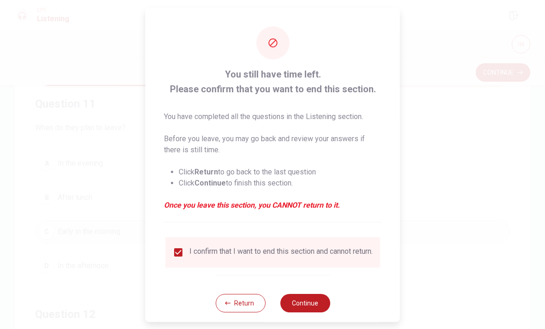
click at [312, 306] on button "Continue" at bounding box center [305, 303] width 50 height 18
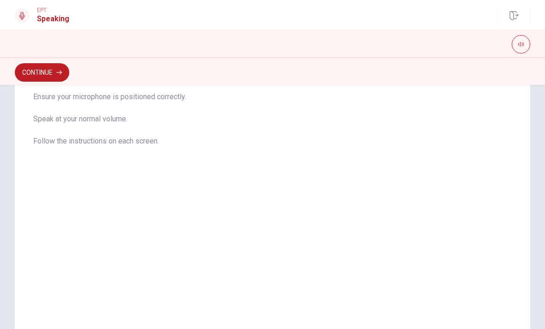
scroll to position [70, 0]
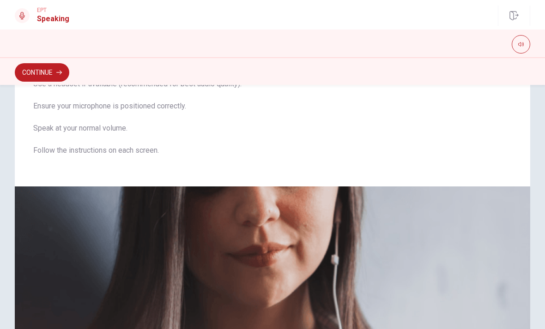
click at [37, 67] on button "Continue" at bounding box center [42, 72] width 55 height 18
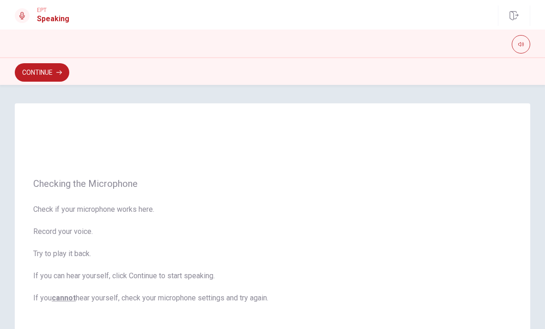
scroll to position [0, 0]
click at [48, 67] on button "Continue" at bounding box center [42, 72] width 55 height 18
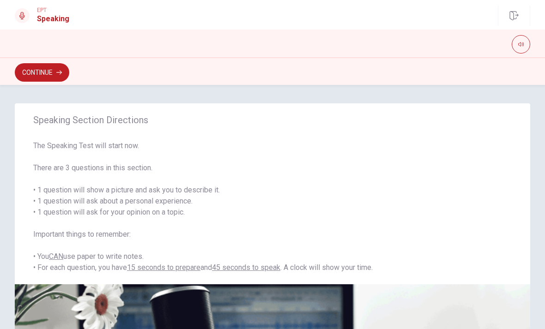
click at [42, 67] on button "Continue" at bounding box center [42, 72] width 55 height 18
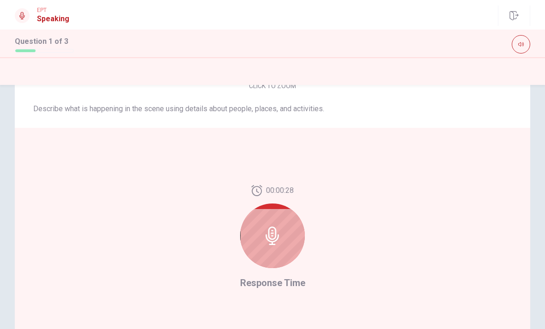
scroll to position [164, 0]
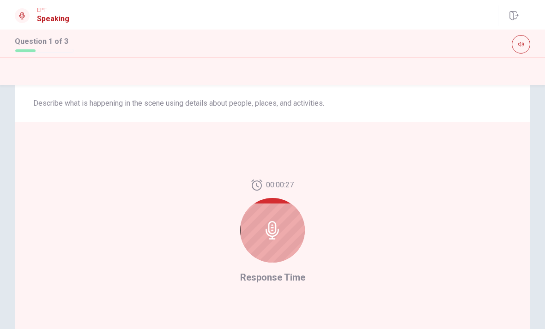
click at [282, 231] on div at bounding box center [272, 230] width 65 height 65
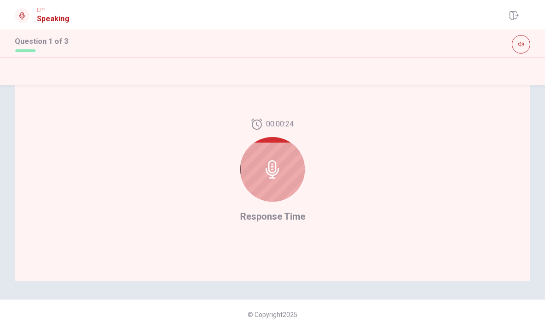
scroll to position [225, 0]
click at [289, 175] on div at bounding box center [272, 169] width 65 height 65
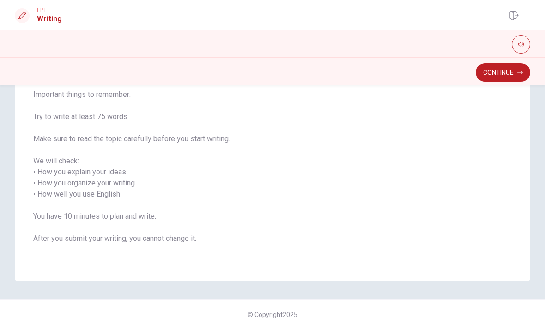
scroll to position [96, 0]
click at [510, 74] on button "Continue" at bounding box center [503, 72] width 55 height 18
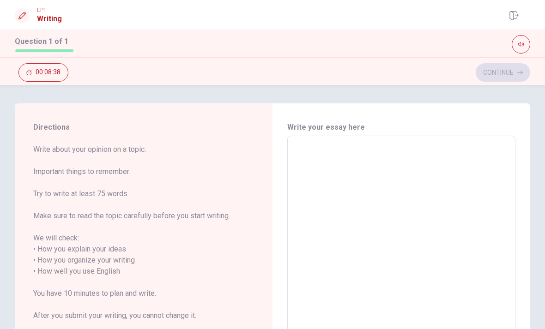
scroll to position [0, 0]
click at [416, 150] on textarea at bounding box center [401, 266] width 215 height 245
click at [420, 163] on textarea at bounding box center [401, 266] width 215 height 245
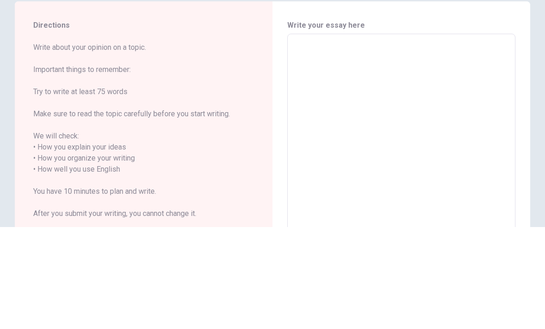
type textarea "T"
type textarea "x"
type textarea "Th"
type textarea "x"
type textarea "The"
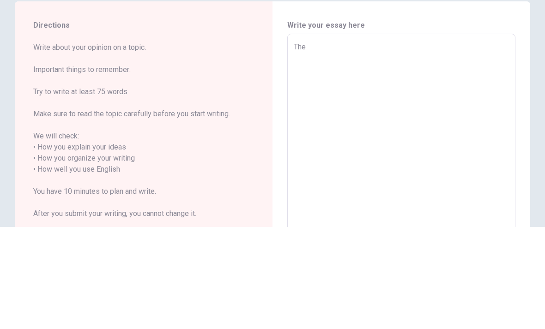
type textarea "x"
type textarea "The"
type textarea "x"
type textarea "The l"
type textarea "x"
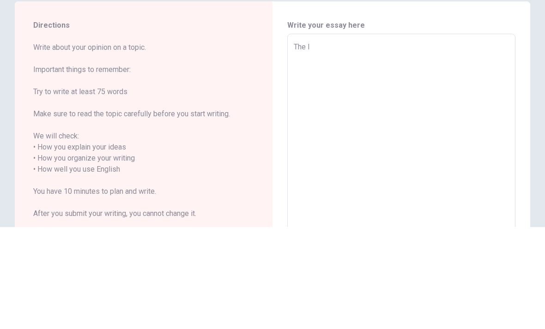
type textarea "The li"
type textarea "x"
type textarea "The lif"
type textarea "x"
type textarea "The life"
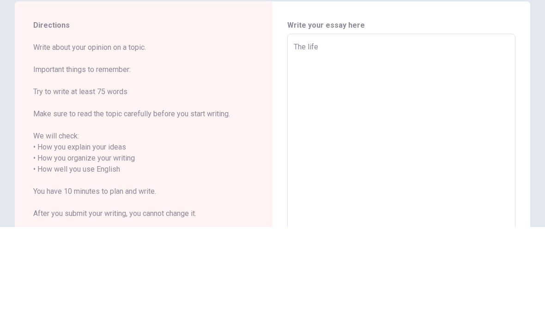
type textarea "x"
type textarea "The life"
type textarea "x"
type textarea "The life t"
type textarea "x"
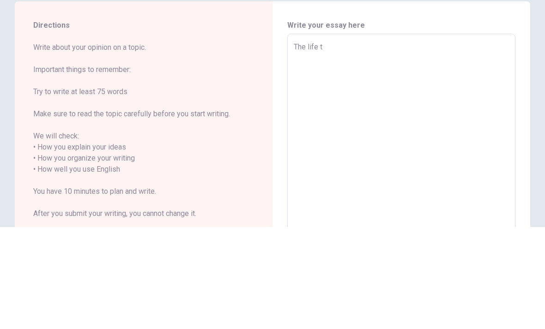
type textarea "The life ta"
type textarea "x"
type textarea "The life tau"
type textarea "x"
type textarea "The life taug"
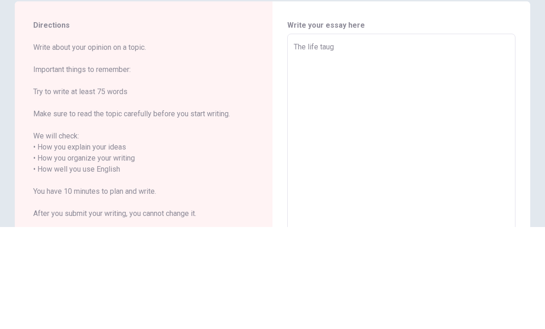
type textarea "x"
type textarea "The life taugh"
type textarea "x"
type textarea "The life taught"
type textarea "x"
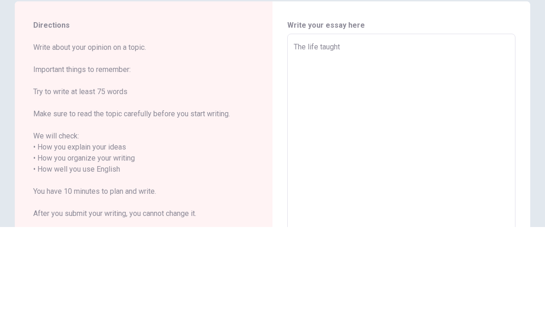
type textarea "The life taught"
type textarea "x"
type textarea "The life taught m"
type textarea "x"
type textarea "The life taught me"
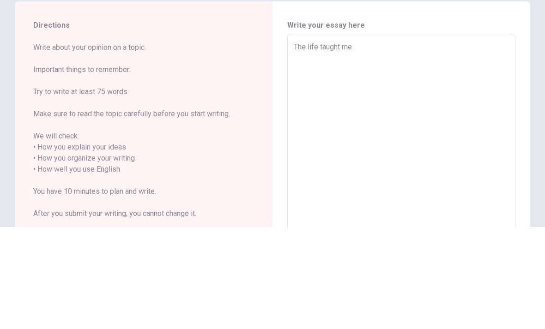
type textarea "x"
type textarea "The life taught me"
type textarea "x"
type textarea "The life taught me t"
type textarea "x"
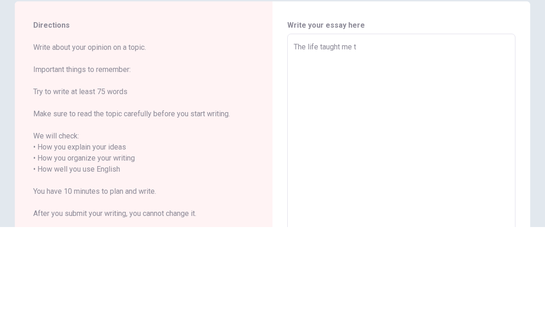
type textarea "The life taught me th"
type textarea "x"
type textarea "The life taught me tha"
type textarea "x"
type textarea "The life taught me that"
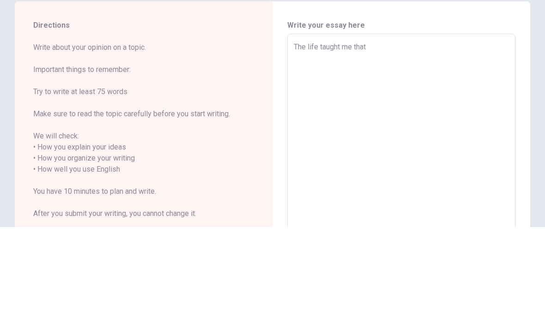
type textarea "x"
type textarea "The life taught me that"
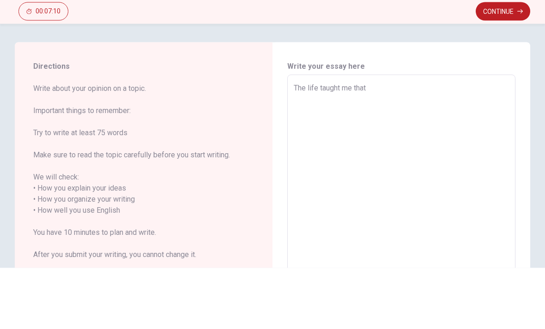
type textarea "x"
type textarea "The life taught me that i"
type textarea "x"
type textarea "The life taught me that i"
type textarea "x"
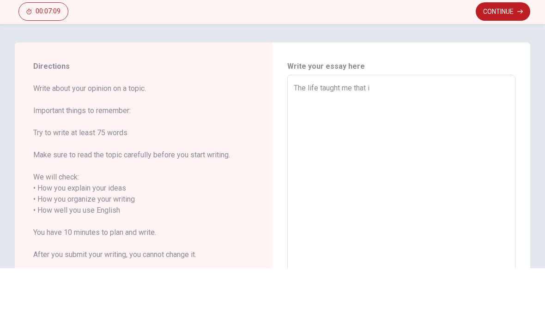
type textarea "The life taught me that i n"
type textarea "x"
type textarea "The life taught me that i ne"
type textarea "x"
type textarea "The life taught me that i nee"
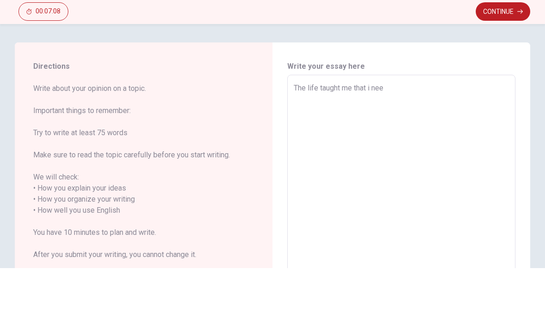
type textarea "x"
type textarea "The life taught me that i need"
type textarea "x"
type textarea "The life taught me that i need"
type textarea "x"
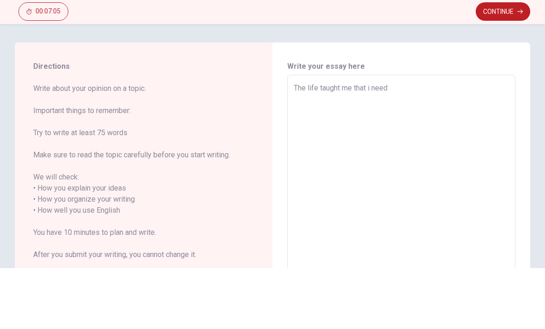
type textarea "The life taught me that i need t"
type textarea "x"
type textarea "The life taught me that i need to"
type textarea "x"
type textarea "The life taught me that i need to"
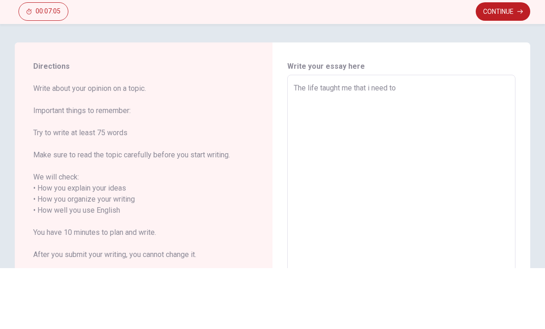
type textarea "x"
type textarea "The life taught me that i need to t"
type textarea "x"
type textarea "The life taught me that i need to ta"
type textarea "x"
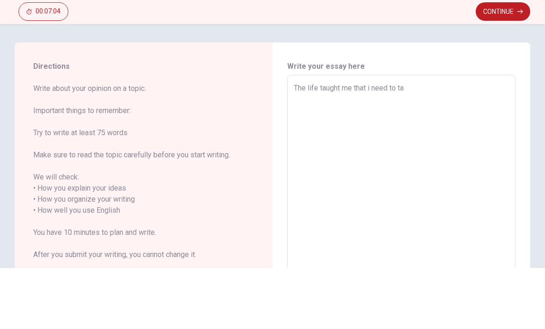
type textarea "The life taught me that i need to tal"
type textarea "x"
type textarea "The life taught me that i need to tale"
type textarea "x"
type textarea "The life taught me that i need to tale"
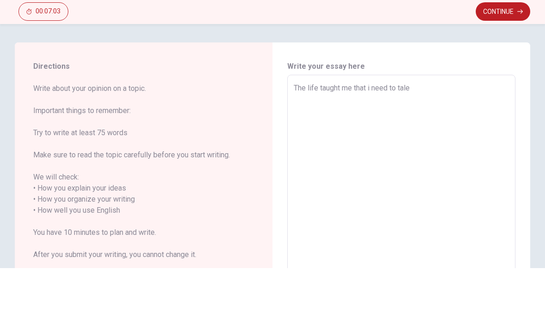
type textarea "x"
type textarea "The life taught me that i need to tale"
type textarea "x"
type textarea "The life taught me that i need to tal"
type textarea "x"
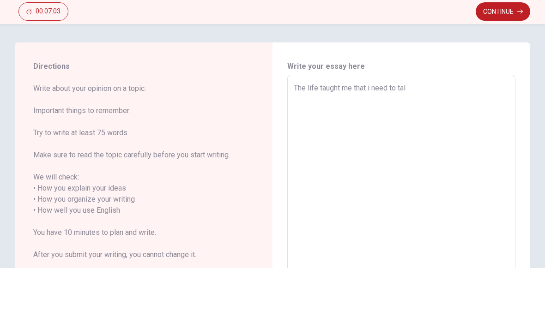
type textarea "The life taught me that i need to ta"
type textarea "x"
type textarea "The life taught me that i need to tak"
type textarea "x"
type textarea "The life taught me that i need to take"
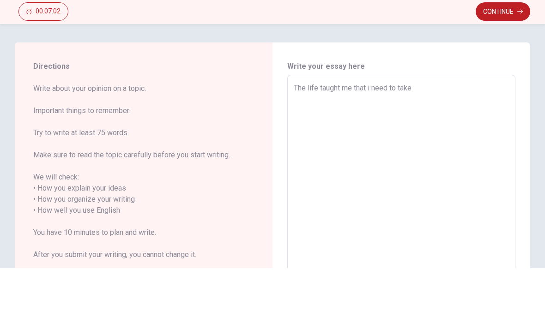
type textarea "x"
type textarea "The life taught me that i need to take"
type textarea "x"
type textarea "The life taught me that i need to take c"
type textarea "x"
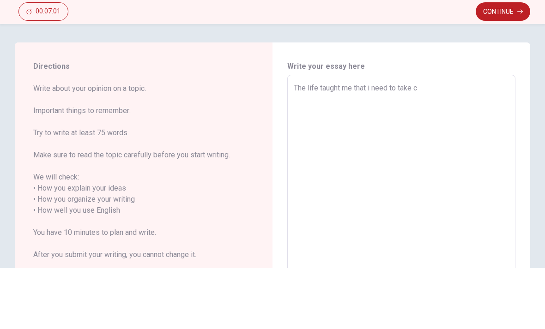
type textarea "The life taught me that i need to take ca"
type textarea "x"
type textarea "The life taught me that i need to take car"
type textarea "x"
type textarea "The life taught me that i need to take care"
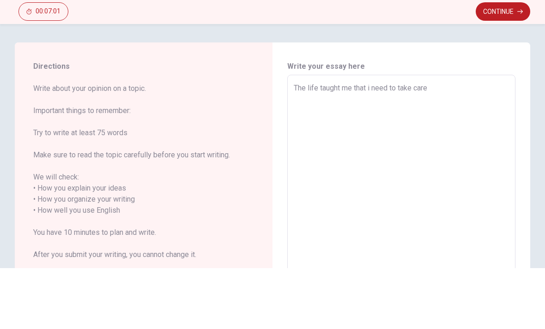
type textarea "x"
type textarea "The life taught me that i need to take care"
type textarea "x"
type textarea "The life taught me that i need to take care o"
type textarea "x"
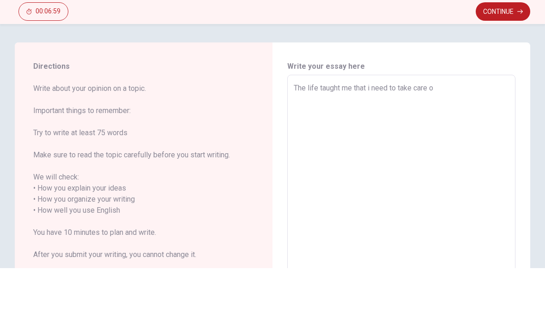
type textarea "The life taught me that i need to take care of"
type textarea "x"
type textarea "The life taught me that i need to take care of"
type textarea "x"
type textarea "The life taught me that i need to take care of m"
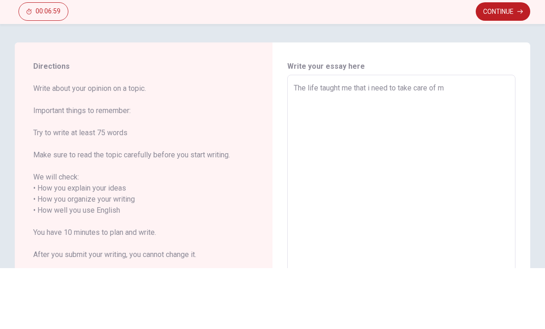
type textarea "x"
type textarea "The life taught me that i need to take care of my"
type textarea "x"
type textarea "The life taught me that i need to take care of mys"
type textarea "x"
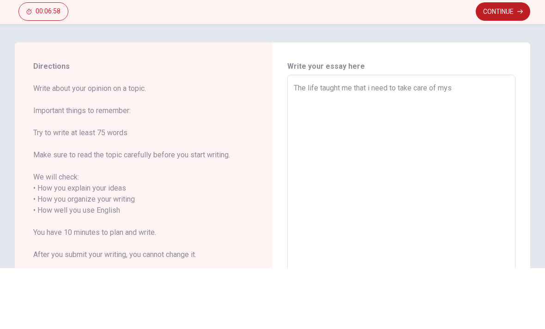
type textarea "The life taught me that i need to take care of myse"
type textarea "x"
type textarea "The life taught me that i need to take care of mysef"
type textarea "x"
type textarea "The life taught me that i need to take care of myseft"
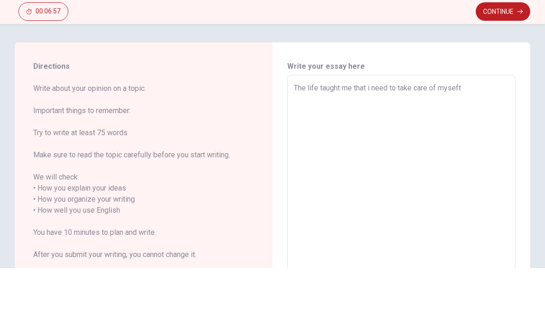
type textarea "x"
type textarea "The life taught me that i need to take care of myseft"
type textarea "x"
type textarea "The life taught me that i need to take care of myseft 1"
type textarea "x"
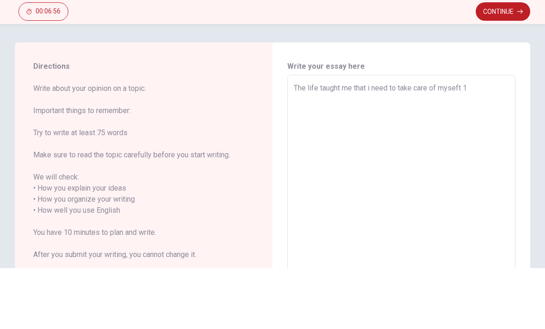
type textarea "The life taught me that i need to take care of myseft"
type textarea "x"
type textarea "The life taught me that i need to take care of myseft t"
type textarea "x"
type textarea "The life taught me that i need to take care of myseft to"
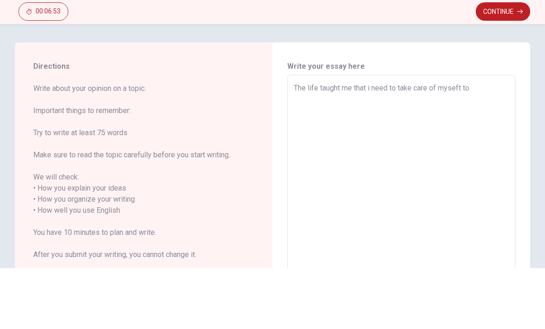
type textarea "x"
type textarea "The life taught me that i need to take care of myseft too"
type textarea "x"
type textarea "The life taught me that i need to take care of myseft too."
type textarea "x"
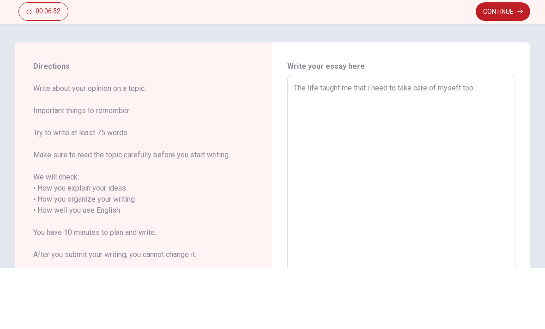
type textarea "The life taught me that i need to take care of myseft too."
type textarea "x"
type textarea "The life taught me that i need to take care of myseft too."
type textarea "x"
type textarea "The life taught me that i need to take care of myseft too. B"
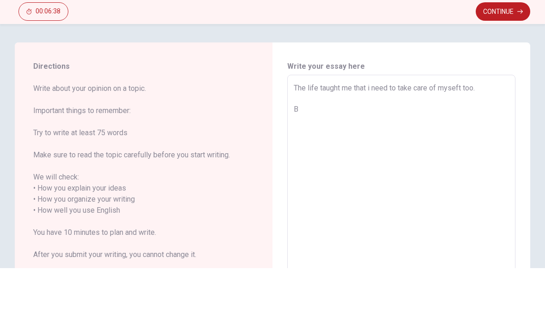
type textarea "x"
type textarea "The life taught me that i need to take care of myseft too. Be"
type textarea "x"
type textarea "The life taught me that i need to take care of myseft too. Bef"
type textarea "x"
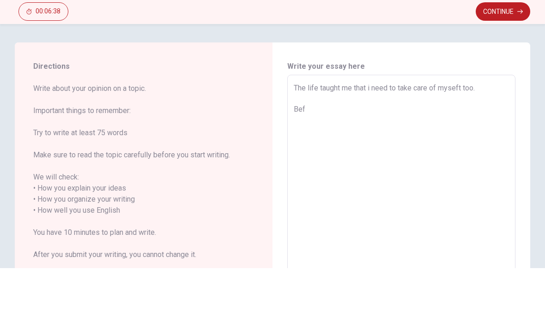
type textarea "The life taught me that i need to take care of myseft too. Befo"
type textarea "x"
type textarea "The life taught me that i need to take care of myseft too. Befor"
type textarea "x"
type textarea "The life taught me that i need to take care of myseft too. Before"
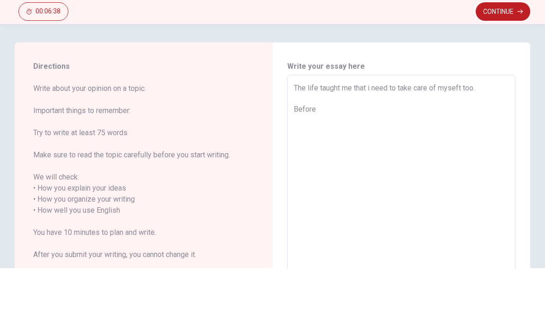
type textarea "x"
type textarea "The life taught me that i need to take care of myseft too. Before"
type textarea "x"
type textarea "The life taught me that i need to take care of myseft too. Before m"
type textarea "x"
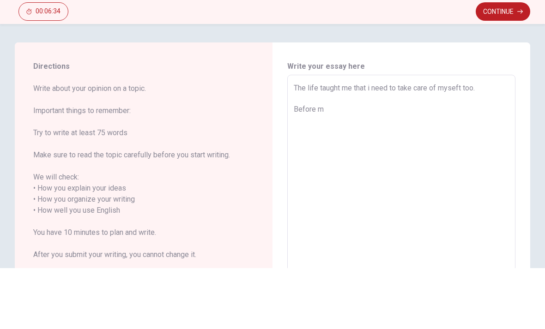
type textarea "The life taught me that i need to take care of myseft too. Before"
type textarea "x"
type textarea "The life taught me that i need to take care of myseft too. Before i"
type textarea "x"
type textarea "The life taught me that i need to take care of myseft too. Before i"
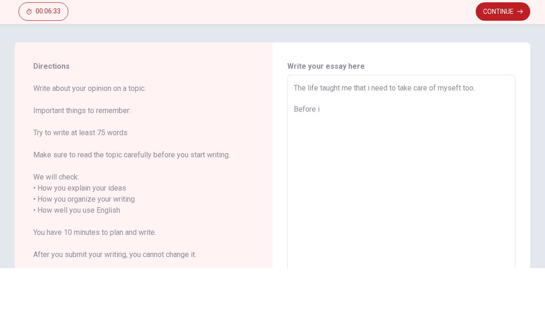
type textarea "x"
type textarea "The life taught me that i need to take care of myseft too. Before i"
type textarea "x"
type textarea "The life taught me that i need to take care of myseft too. Before"
click at [375, 144] on textarea "The life taught me that i need to take care of myseft too. Before" at bounding box center [401, 266] width 215 height 245
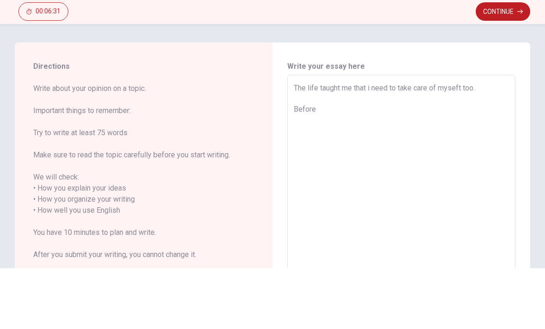
type textarea "x"
type textarea "The life taught me that ineed to take care of myseft too. Before"
click at [439, 144] on textarea "The life taught me that I need to take care of myseft too. Before" at bounding box center [401, 266] width 215 height 245
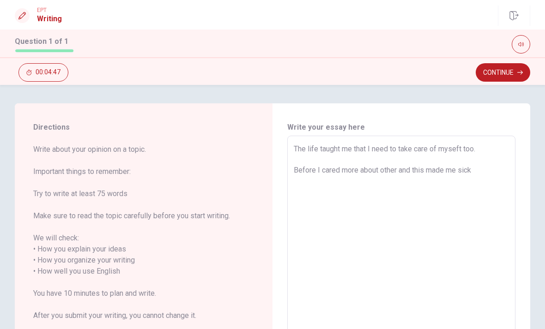
click at [491, 175] on textarea "The life taught me that I need to take care of myseft too. Before I cared more …" at bounding box center [401, 266] width 215 height 245
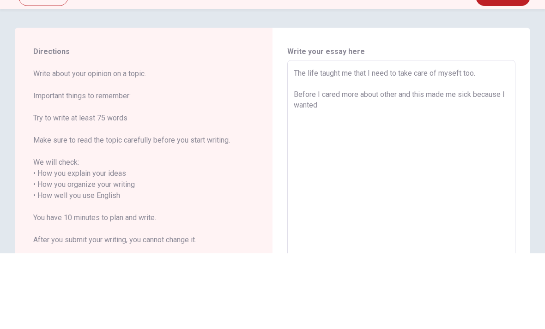
click at [382, 144] on textarea "The life taught me that I need to take care of myseft too. Before I cared more …" at bounding box center [401, 266] width 215 height 245
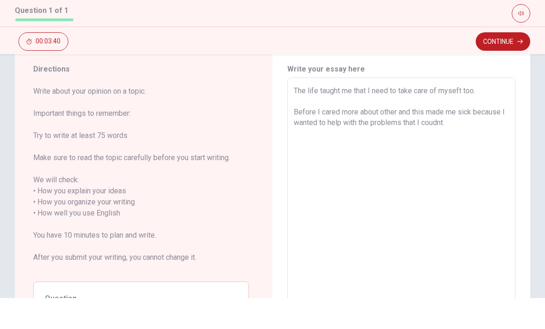
scroll to position [33, 0]
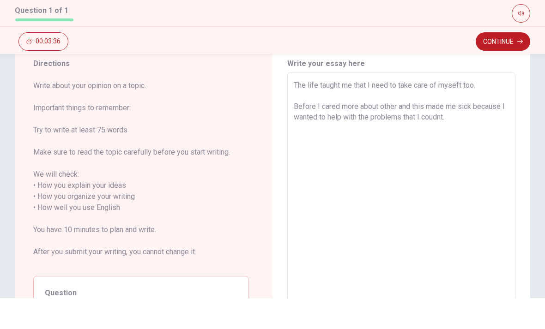
click at [484, 114] on textarea "The life taught me that I need to take care of myseft too. Before I cared more …" at bounding box center [401, 233] width 215 height 245
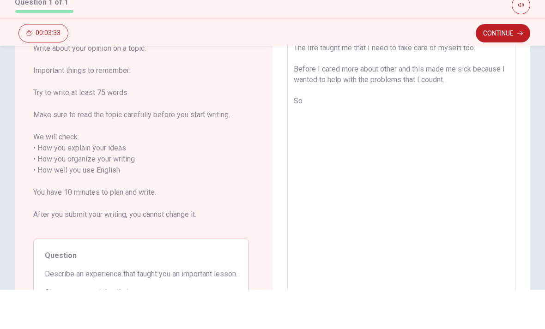
scroll to position [70, 0]
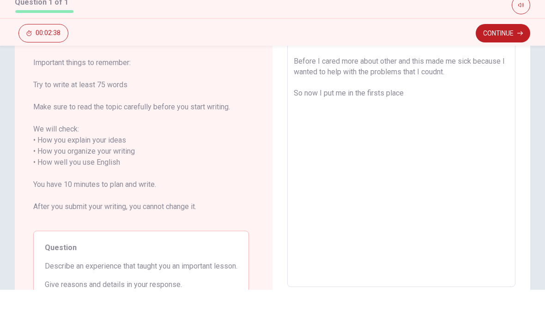
click at [435, 96] on textarea "The life taught me that I need to take care of myseft too. Before I cared more …" at bounding box center [401, 196] width 215 height 245
click at [387, 95] on textarea "The life taught me that I need to take care of myseft too. Before I cared more …" at bounding box center [401, 196] width 215 height 245
click at [422, 96] on textarea "The life taught me that I need to take care of myseft too. Before I cared more …" at bounding box center [401, 196] width 215 height 245
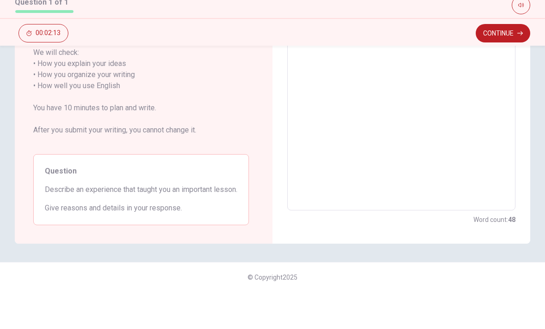
scroll to position [121, 0]
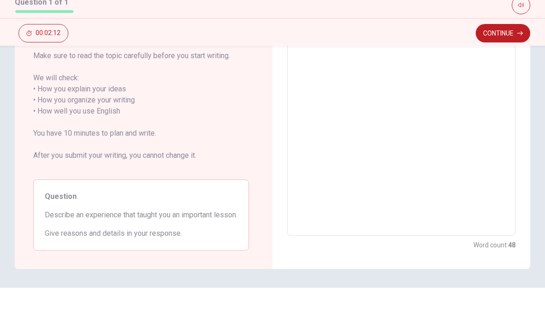
click at [483, 106] on textarea "The life taught me that I need to take care of myseft too. Before I cared more …" at bounding box center [401, 145] width 215 height 245
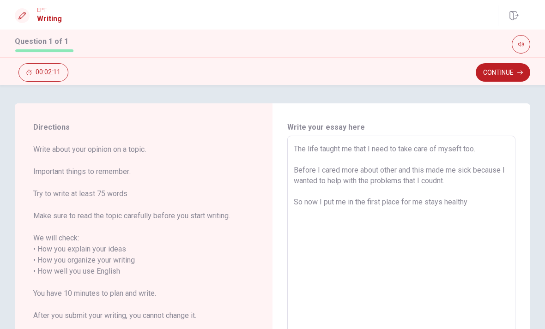
scroll to position [0, 0]
click at [481, 201] on textarea "The life taught me that I need to take care of myseft too. Before I cared more …" at bounding box center [401, 266] width 215 height 245
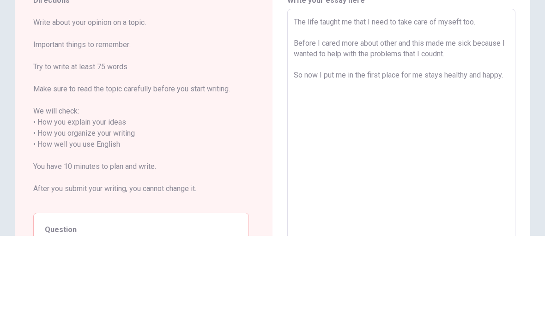
scroll to position [35, 0]
click at [423, 109] on textarea "The life taught me that I need to take care of myseft too. Before I cared more …" at bounding box center [401, 231] width 215 height 245
click at [361, 109] on textarea "The life taught me that I need to take care of myseft too. Before I cared more …" at bounding box center [401, 231] width 215 height 245
